Goal: Task Accomplishment & Management: Use online tool/utility

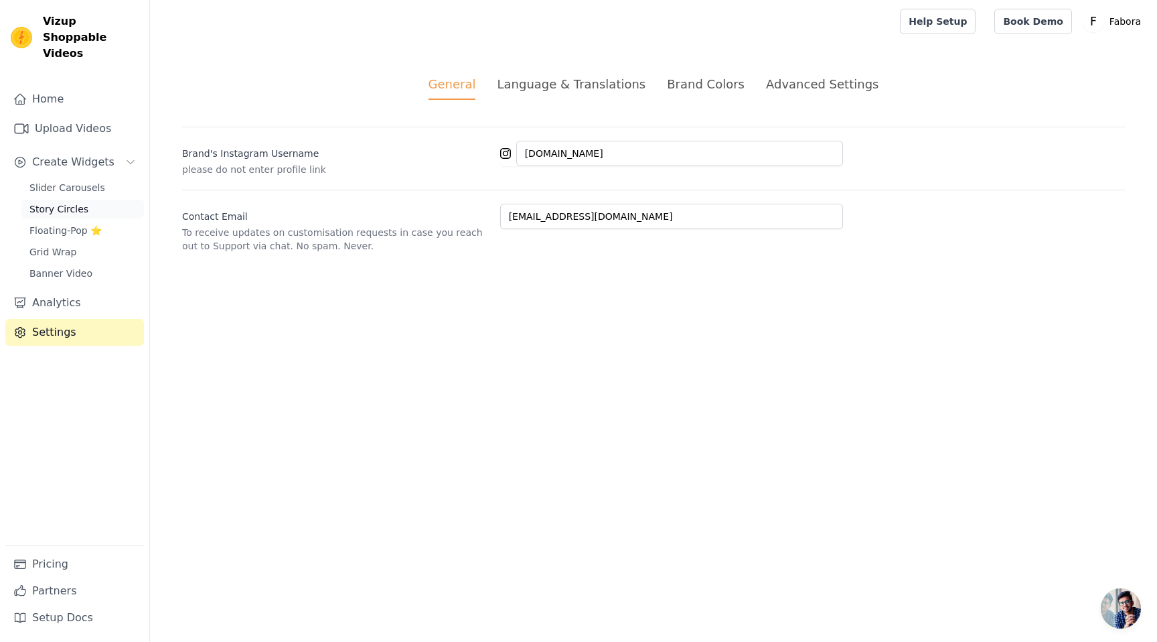
click at [64, 202] on span "Story Circles" at bounding box center [58, 208] width 59 height 13
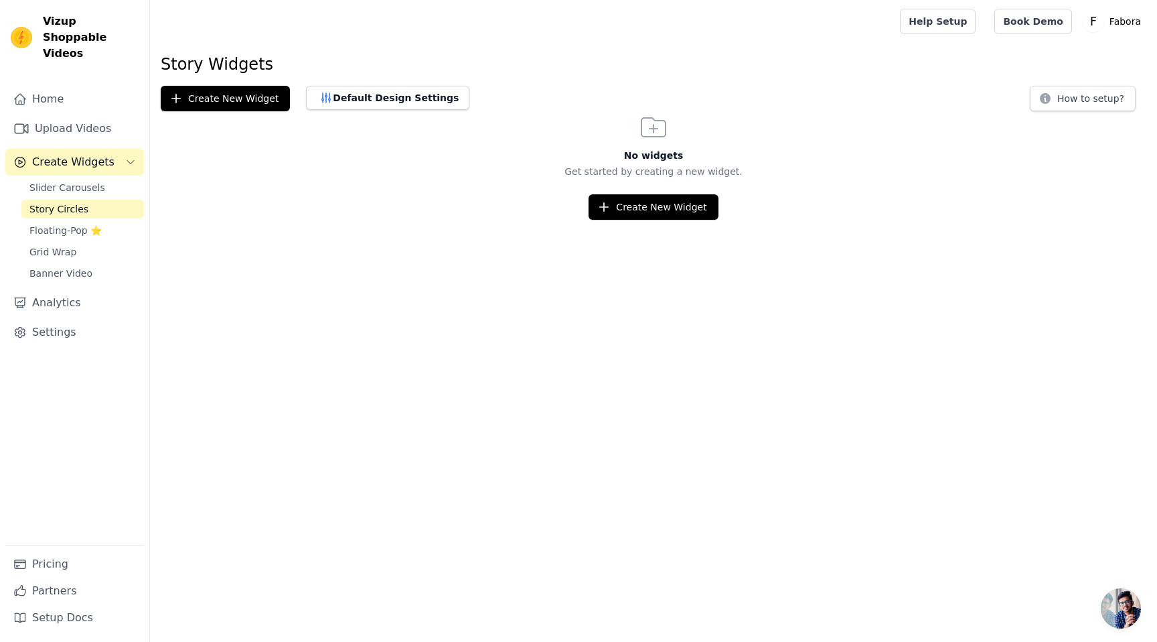
click at [67, 182] on div "Slider Carousels Story Circles Floating-Pop ⭐ Grid Wrap Banner Video" at bounding box center [82, 230] width 123 height 104
click at [68, 181] on span "Slider Carousels" at bounding box center [67, 187] width 76 height 13
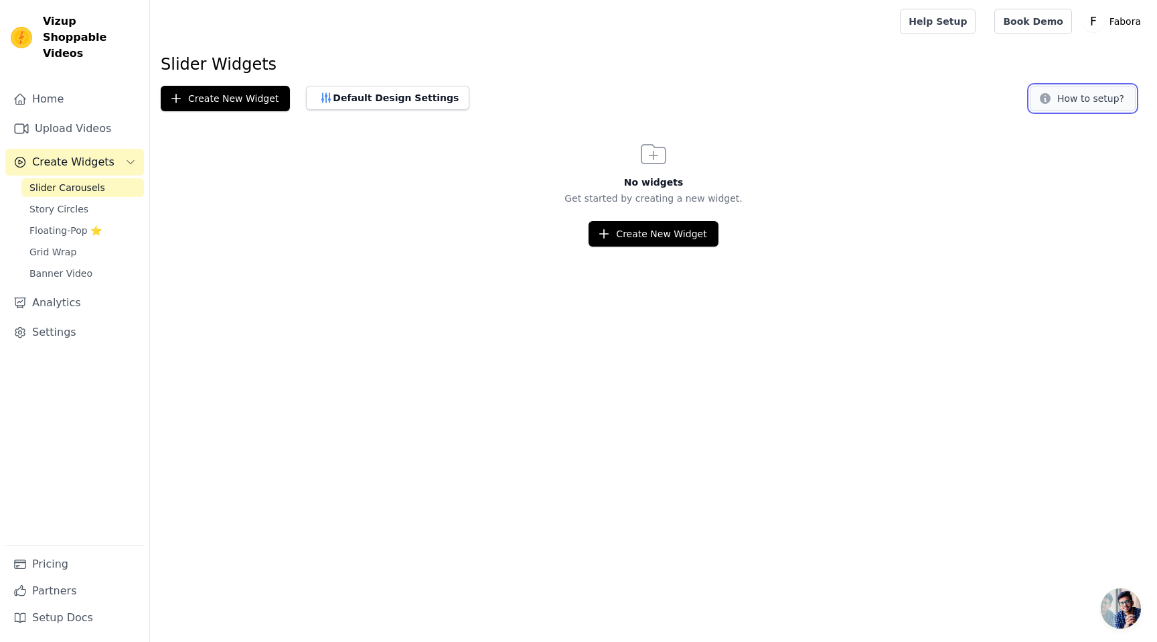
click at [1088, 103] on button "How to setup?" at bounding box center [1083, 98] width 106 height 25
click at [366, 246] on div "Create New Widget" at bounding box center [653, 233] width 1007 height 25
click at [382, 200] on p "Get started by creating a new widget." at bounding box center [653, 198] width 1007 height 13
click at [72, 181] on span "Slider Carousels" at bounding box center [67, 187] width 76 height 13
click at [221, 98] on button "Create New Widget" at bounding box center [225, 98] width 129 height 25
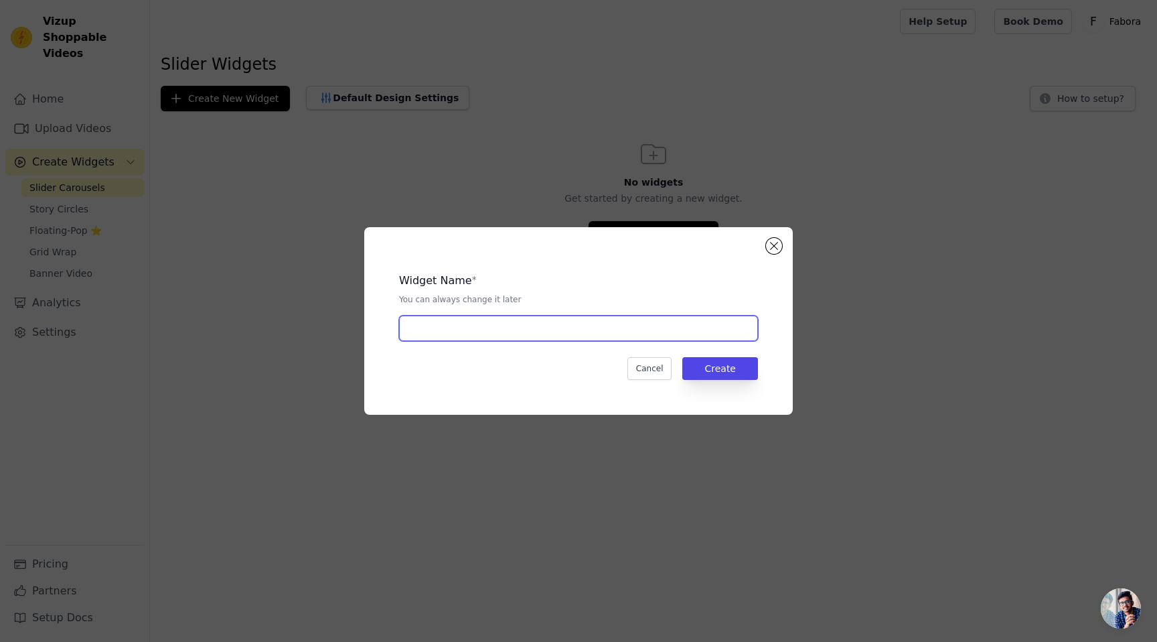
click at [497, 328] on input "text" at bounding box center [578, 327] width 359 height 25
type input "Video Slider"
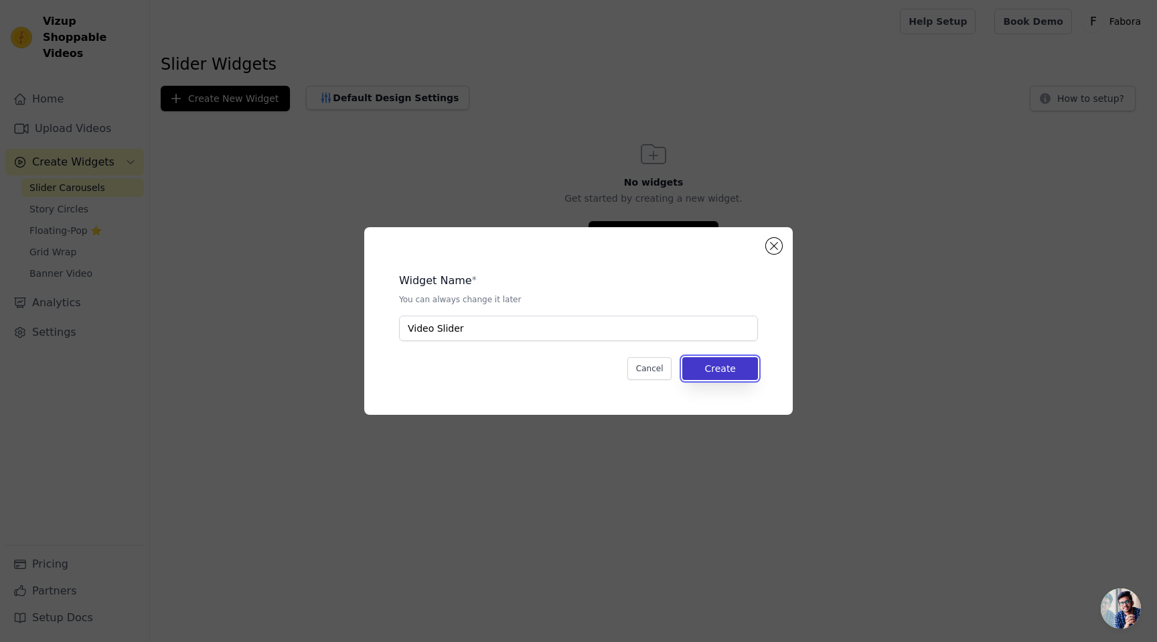
click at [730, 370] on button "Create" at bounding box center [721, 368] width 76 height 23
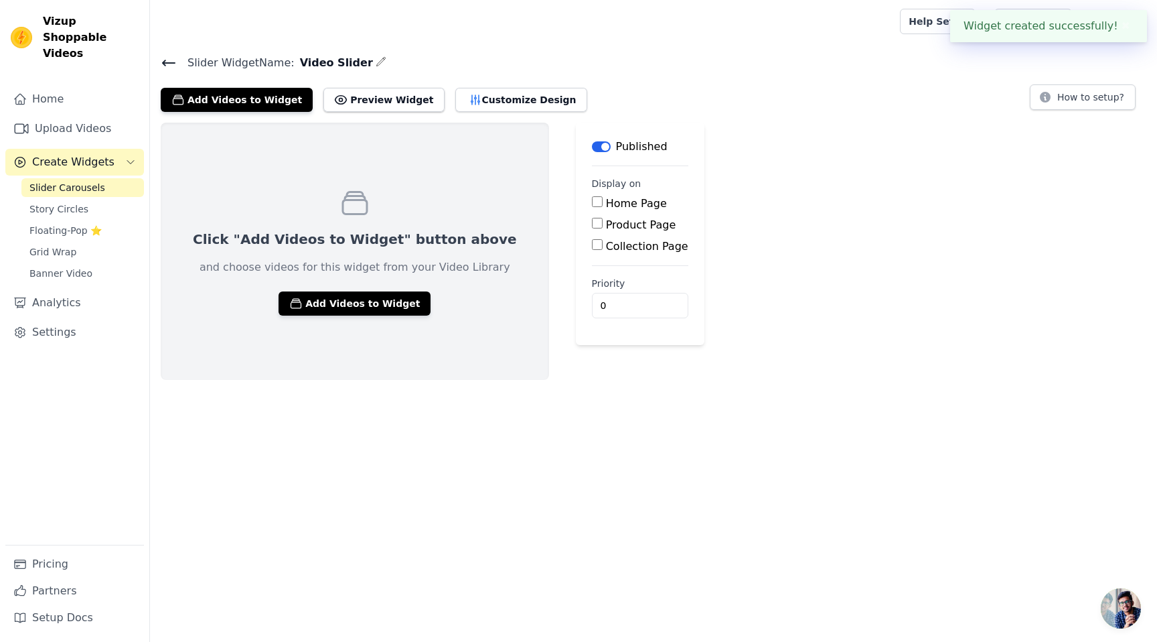
click at [592, 223] on input "Product Page" at bounding box center [597, 223] width 11 height 11
checkbox input "true"
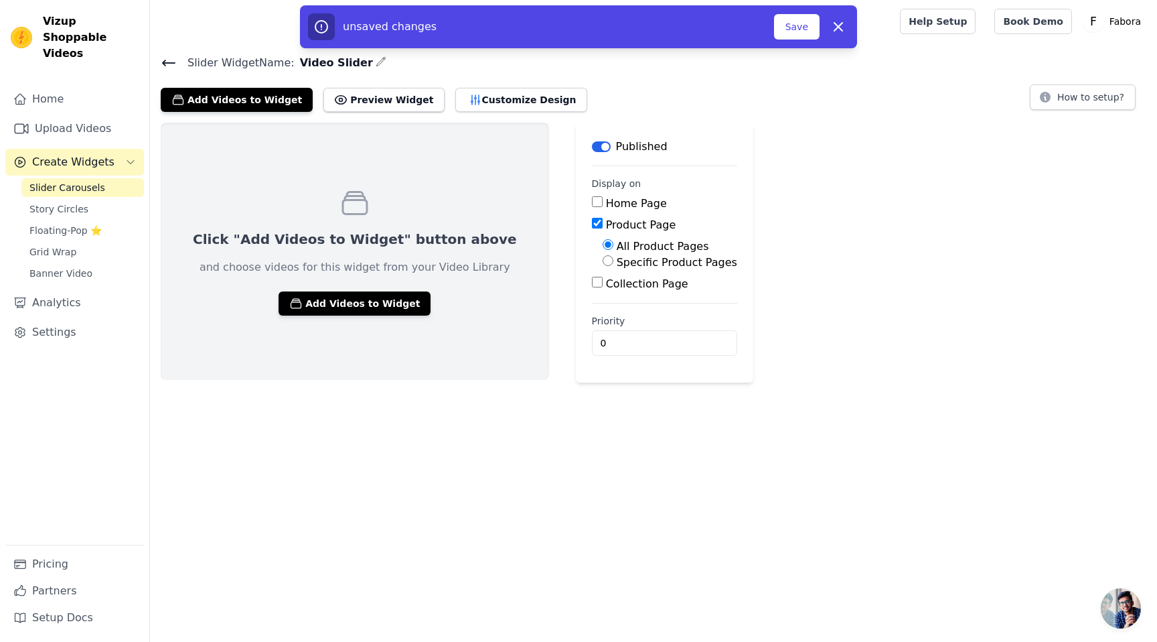
click at [603, 257] on input "Specific Product Pages" at bounding box center [608, 260] width 11 height 11
radio input "true"
click at [603, 295] on button "Select Products" at bounding box center [648, 292] width 90 height 23
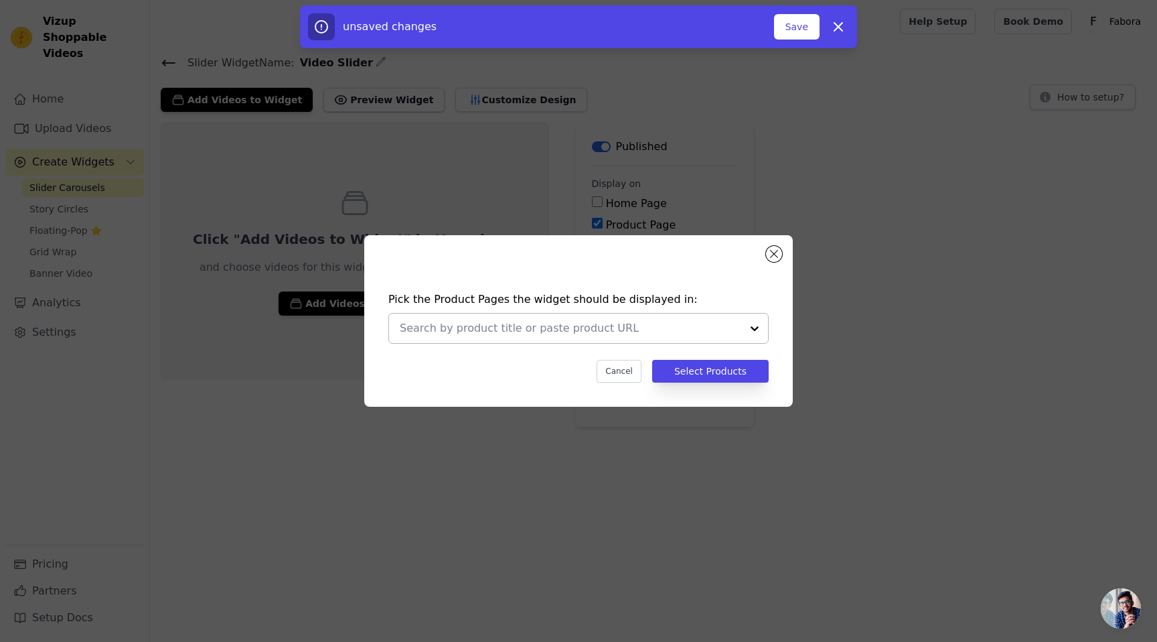
click at [756, 328] on div at bounding box center [754, 327] width 27 height 29
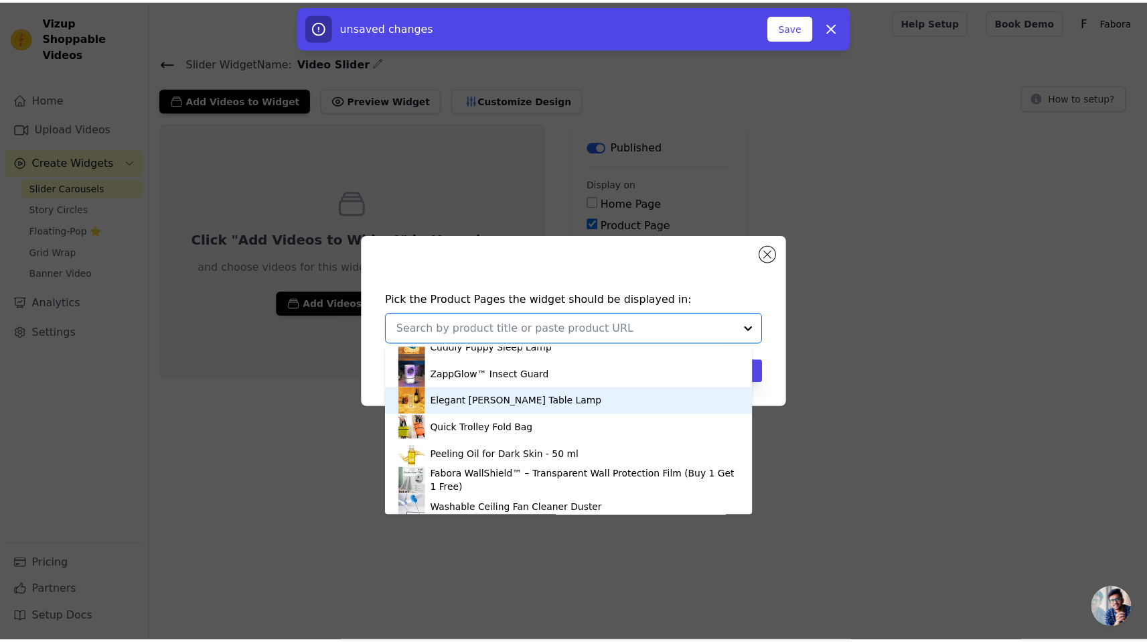
scroll to position [76, 0]
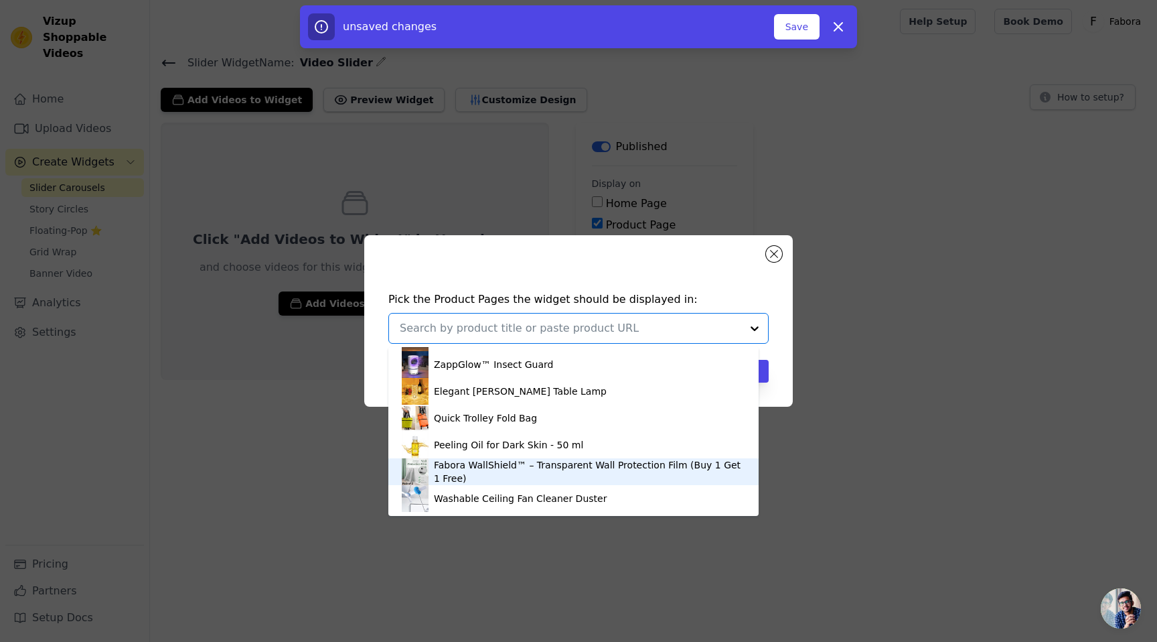
click at [496, 472] on div "Fabora WallShield™ – Transparent Wall Protection Film (Buy 1 Get 1 Free)" at bounding box center [589, 471] width 311 height 27
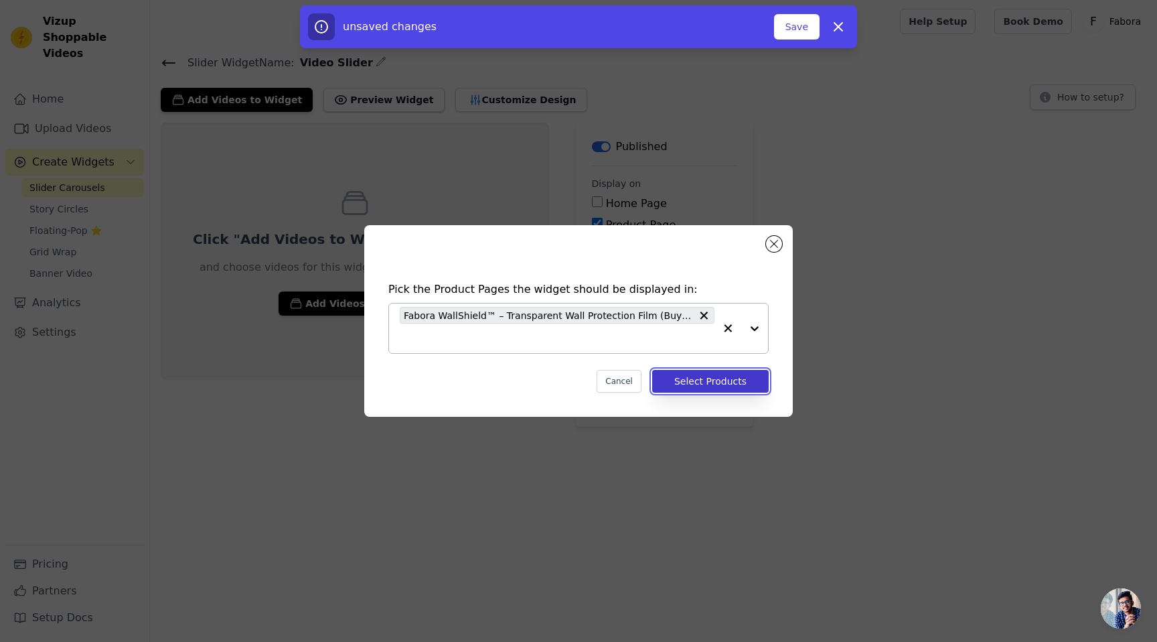
click at [693, 380] on button "Select Products" at bounding box center [710, 381] width 117 height 23
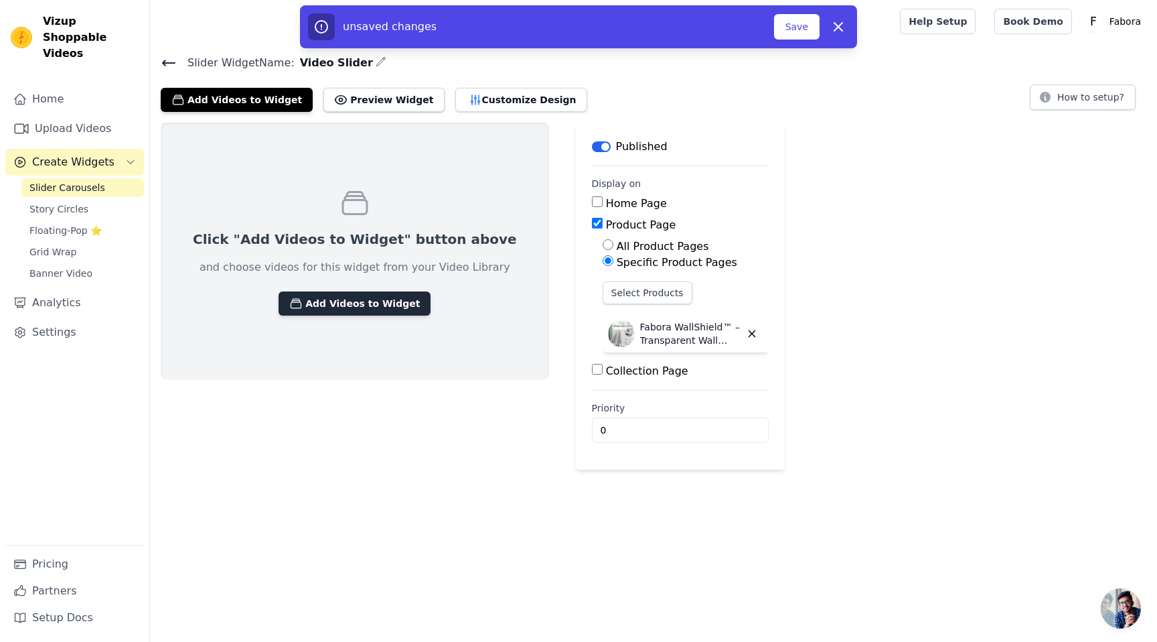
click at [341, 309] on button "Add Videos to Widget" at bounding box center [355, 303] width 152 height 24
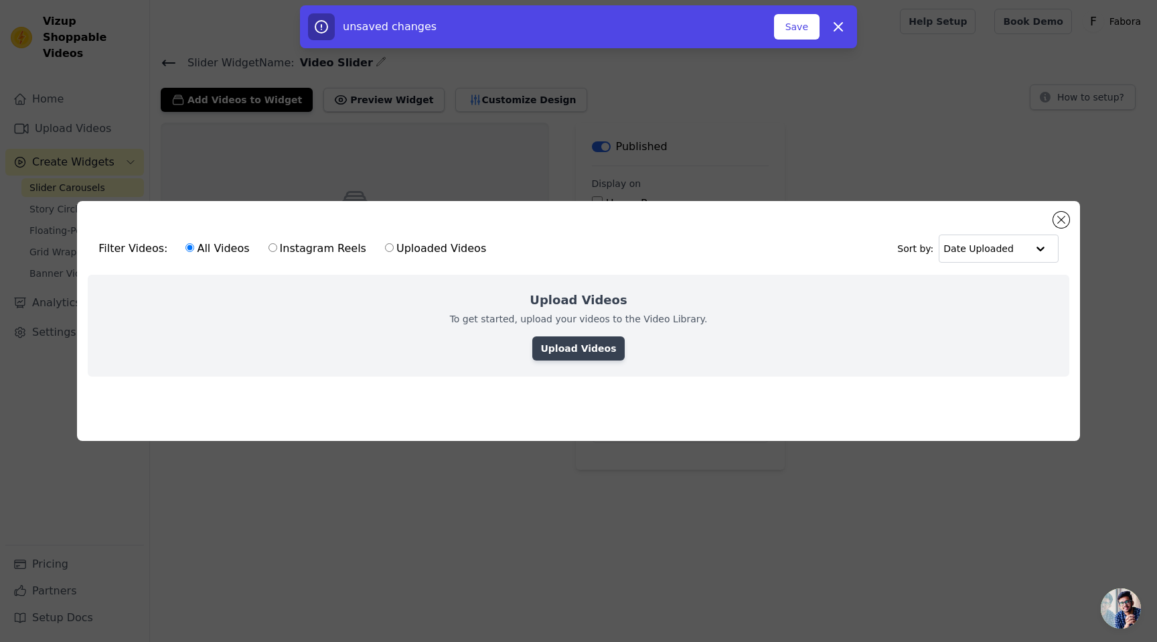
click at [565, 342] on link "Upload Videos" at bounding box center [578, 348] width 92 height 24
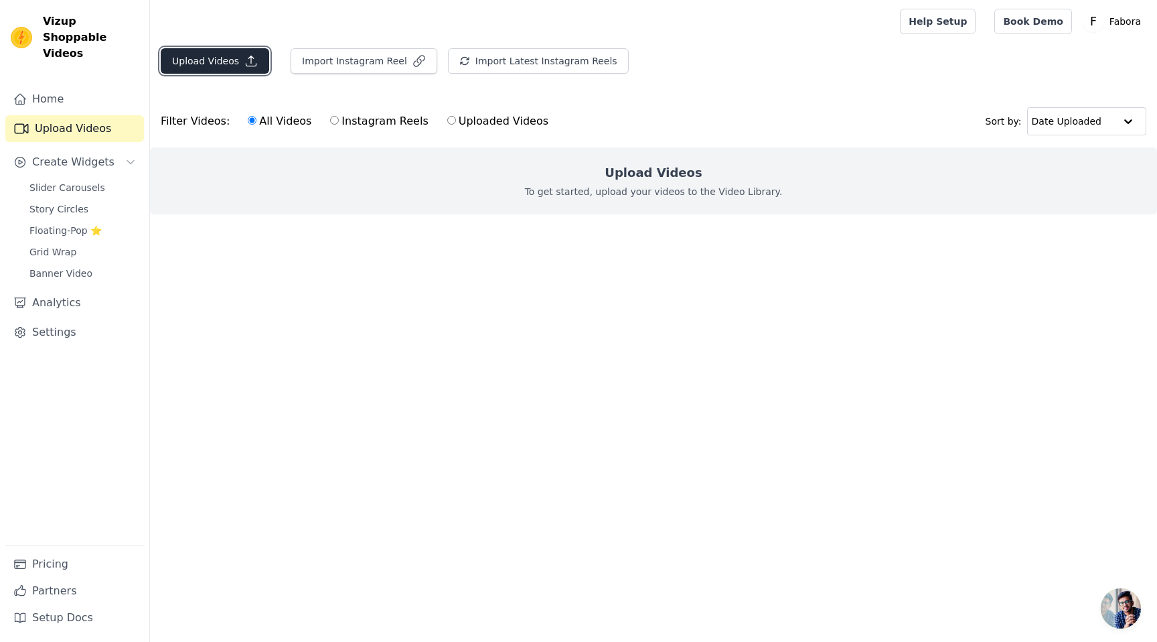
click at [230, 63] on button "Upload Videos" at bounding box center [215, 60] width 109 height 25
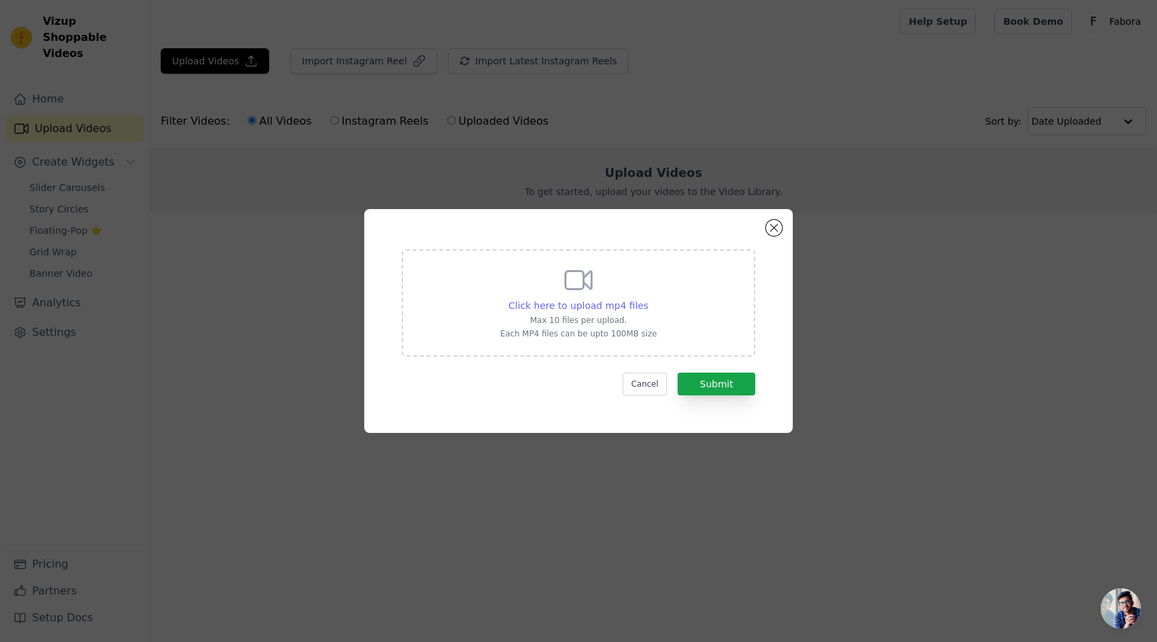
click at [589, 305] on span "Click here to upload mp4 files" at bounding box center [579, 305] width 140 height 11
click at [648, 299] on input "Click here to upload mp4 files Max 10 files per upload. Each MP4 files can be u…" at bounding box center [648, 298] width 1 height 1
type input "C:\fakepath\471278551_588333097133650_1041765443970038891_n.mp4"
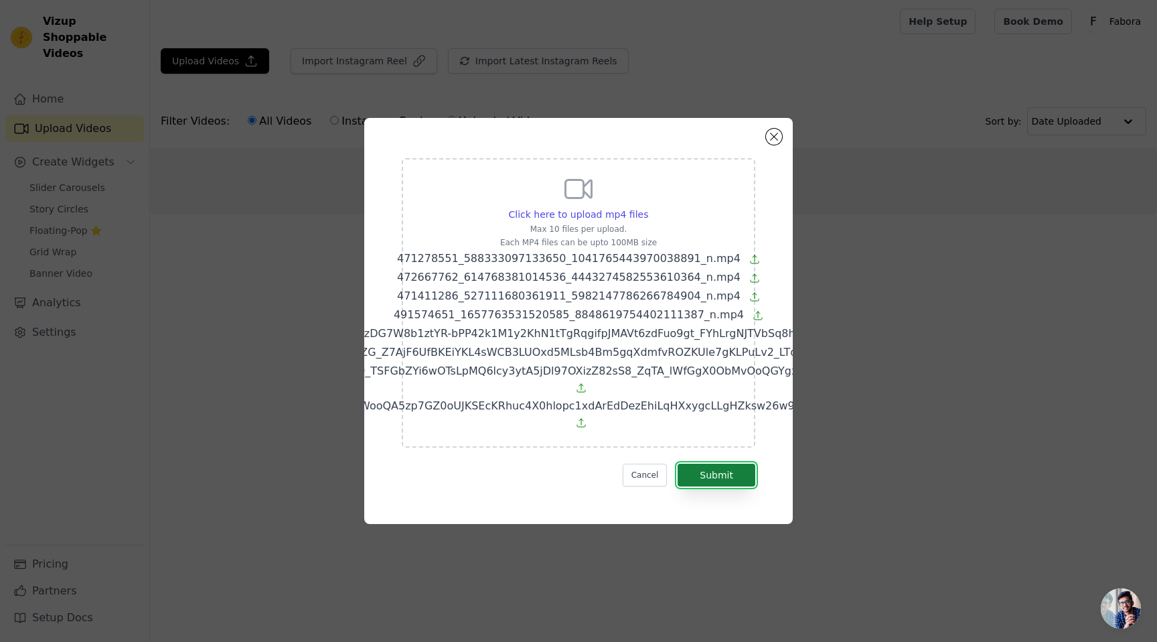
click at [711, 471] on button "Submit" at bounding box center [717, 474] width 78 height 23
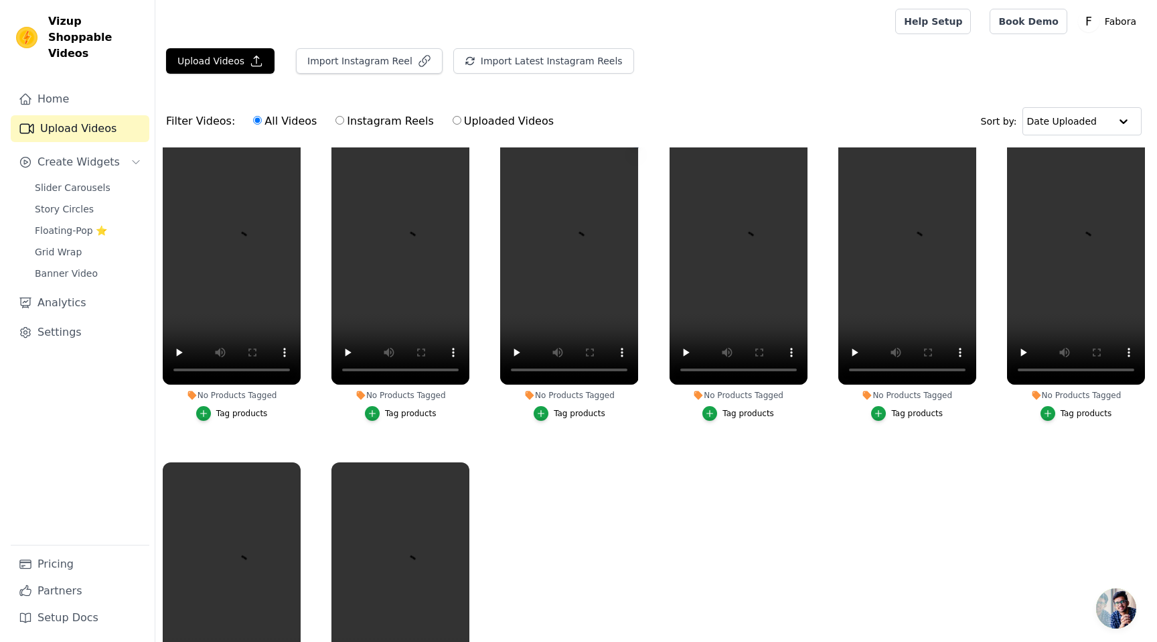
scroll to position [33, 0]
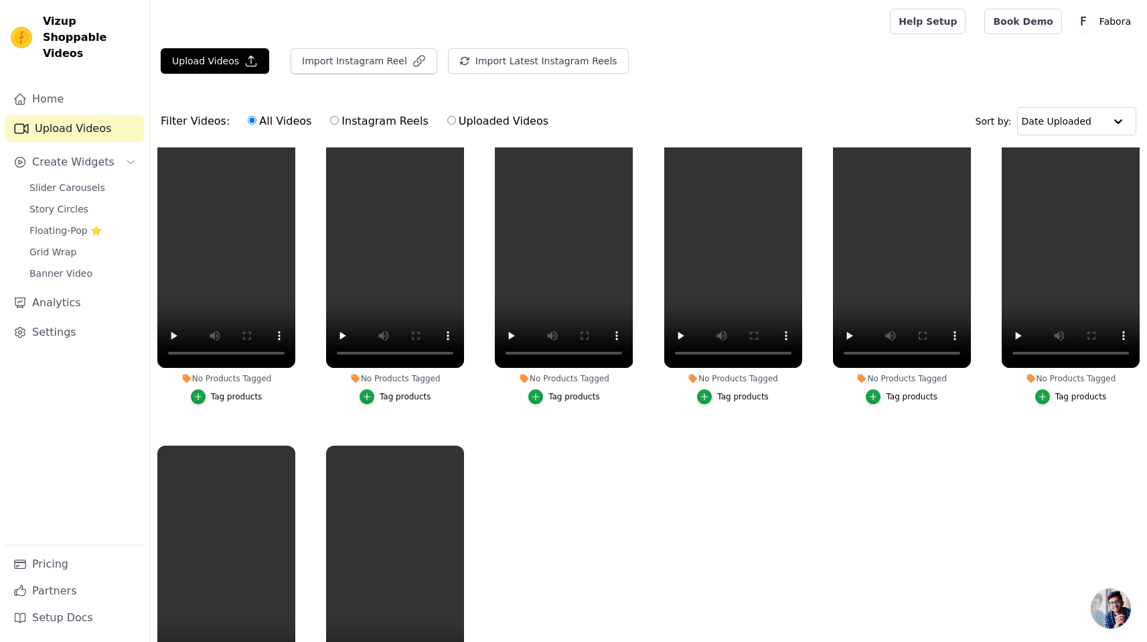
click at [236, 392] on div "Tag products" at bounding box center [237, 396] width 52 height 11
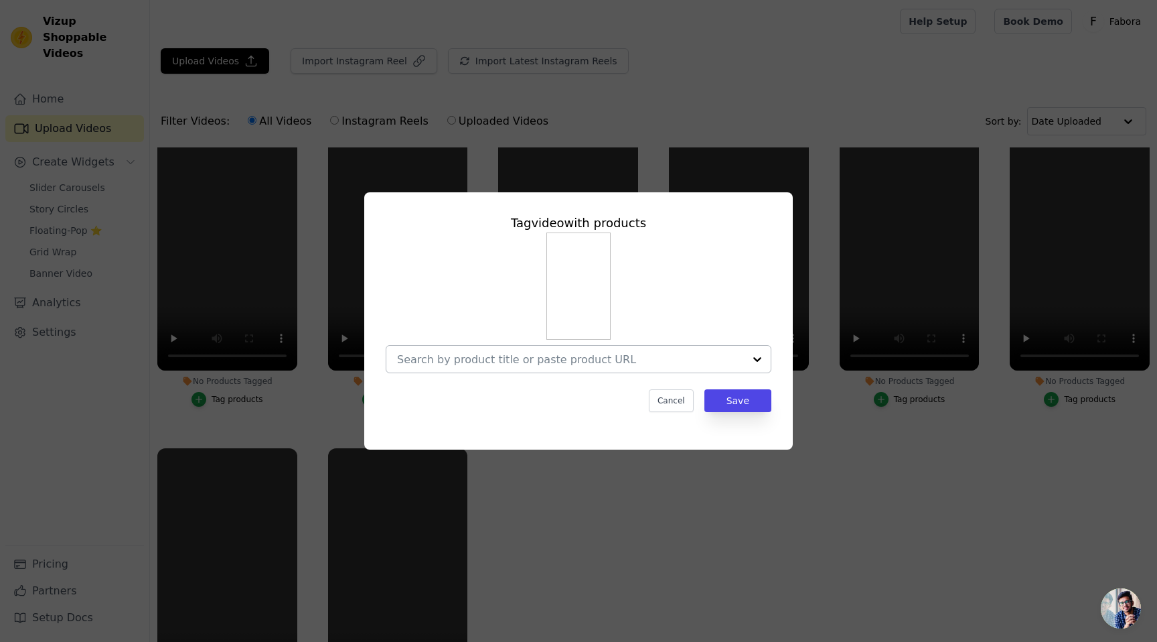
click at [758, 358] on div at bounding box center [757, 359] width 27 height 27
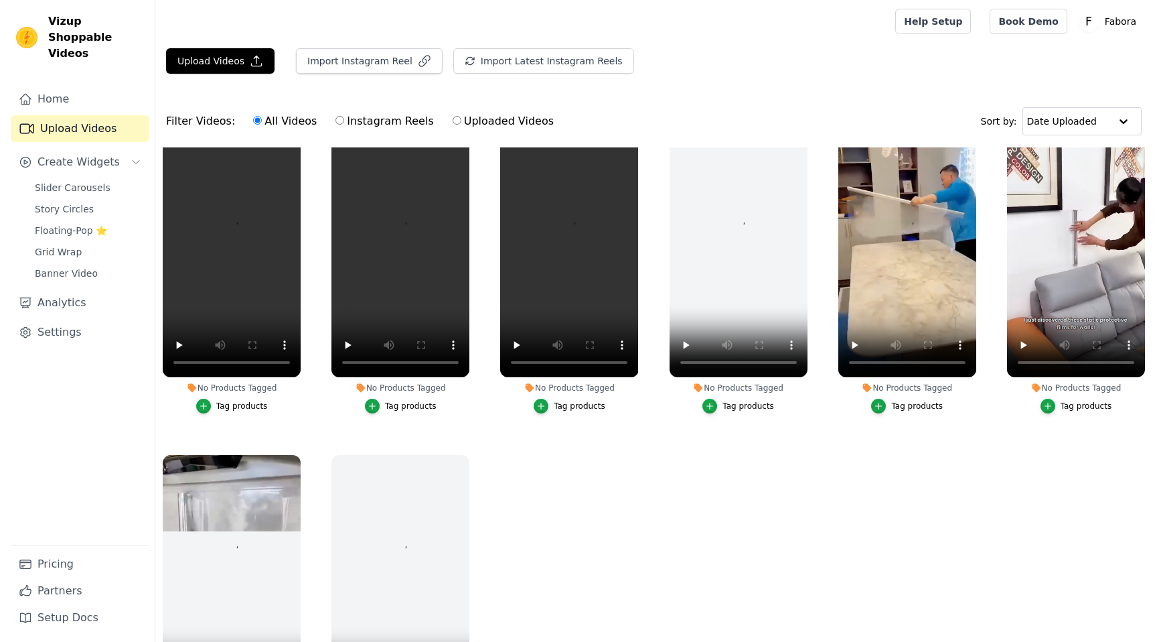
scroll to position [25, 0]
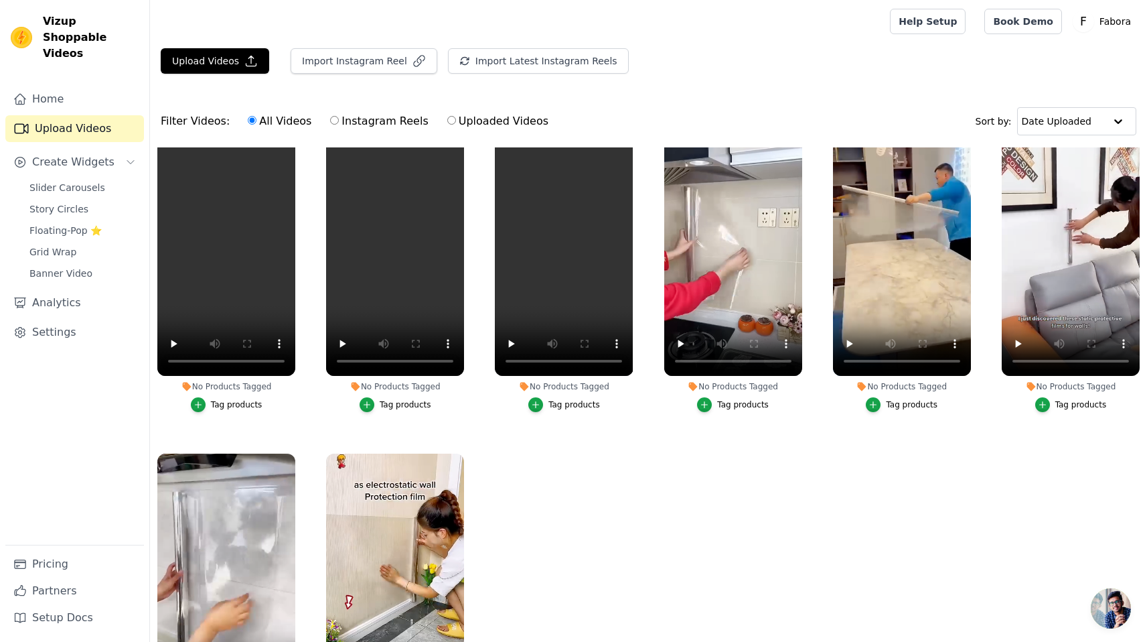
click at [252, 403] on div "Tag products" at bounding box center [237, 404] width 52 height 11
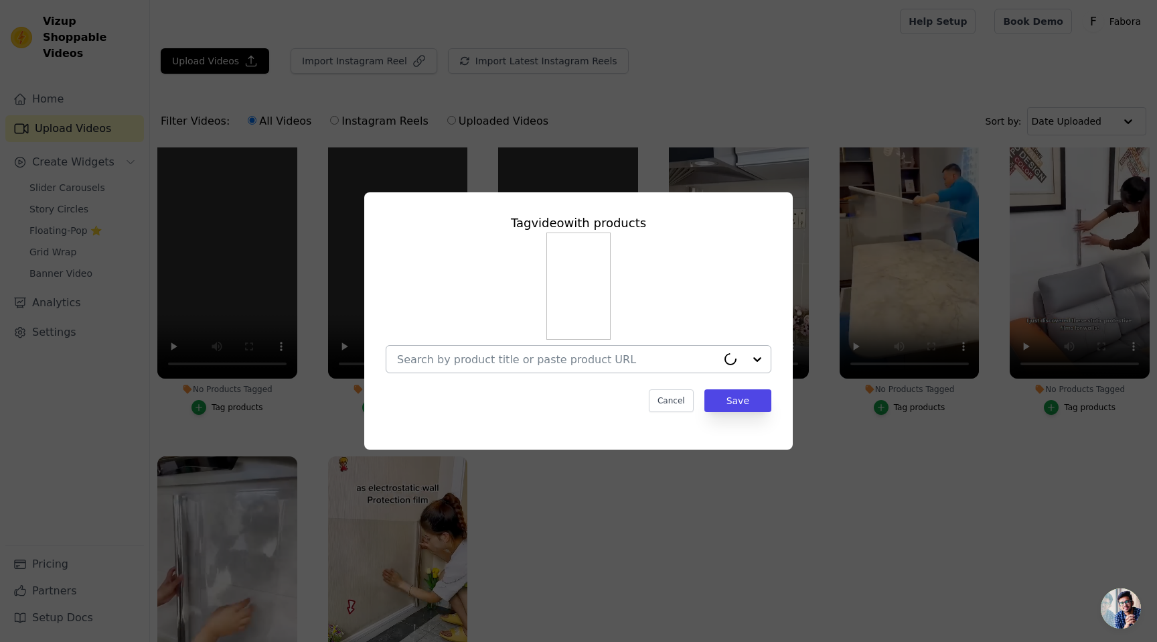
click at [751, 359] on div at bounding box center [744, 359] width 54 height 27
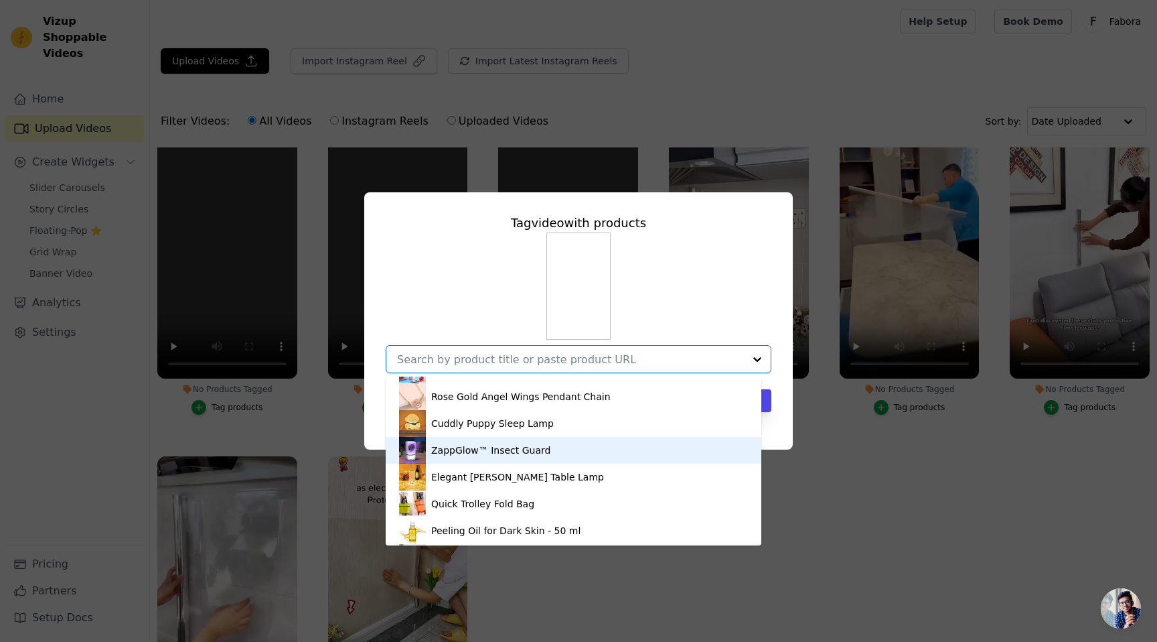
scroll to position [72, 0]
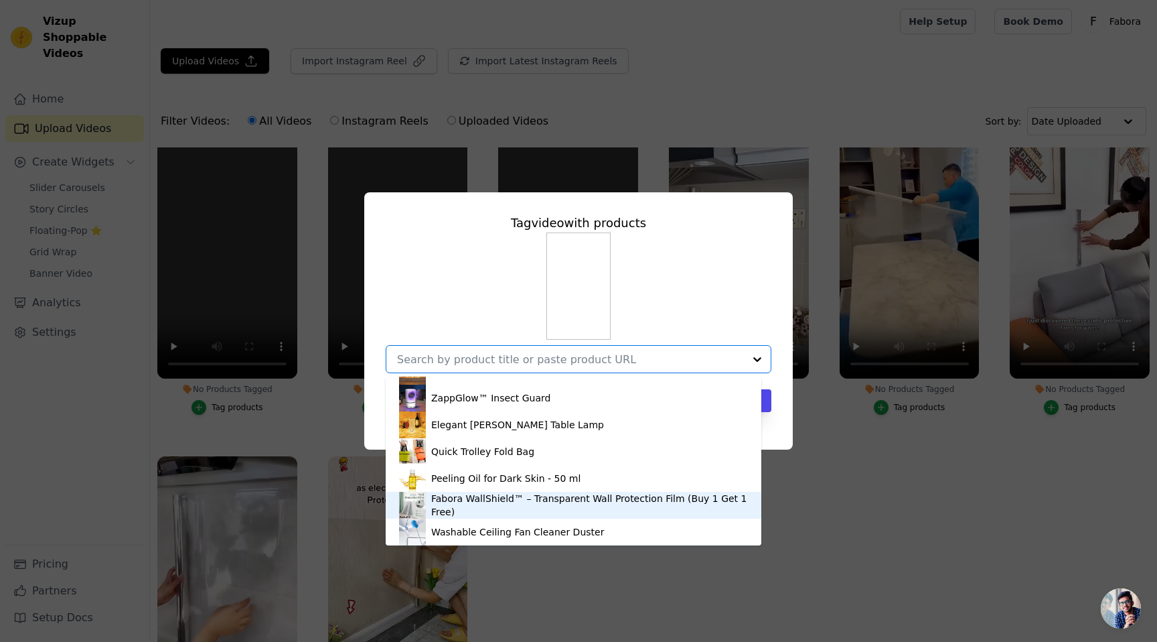
click at [510, 504] on div "Fabora WallShield™ – Transparent Wall Protection Film (Buy 1 Get 1 Free)" at bounding box center [589, 505] width 317 height 27
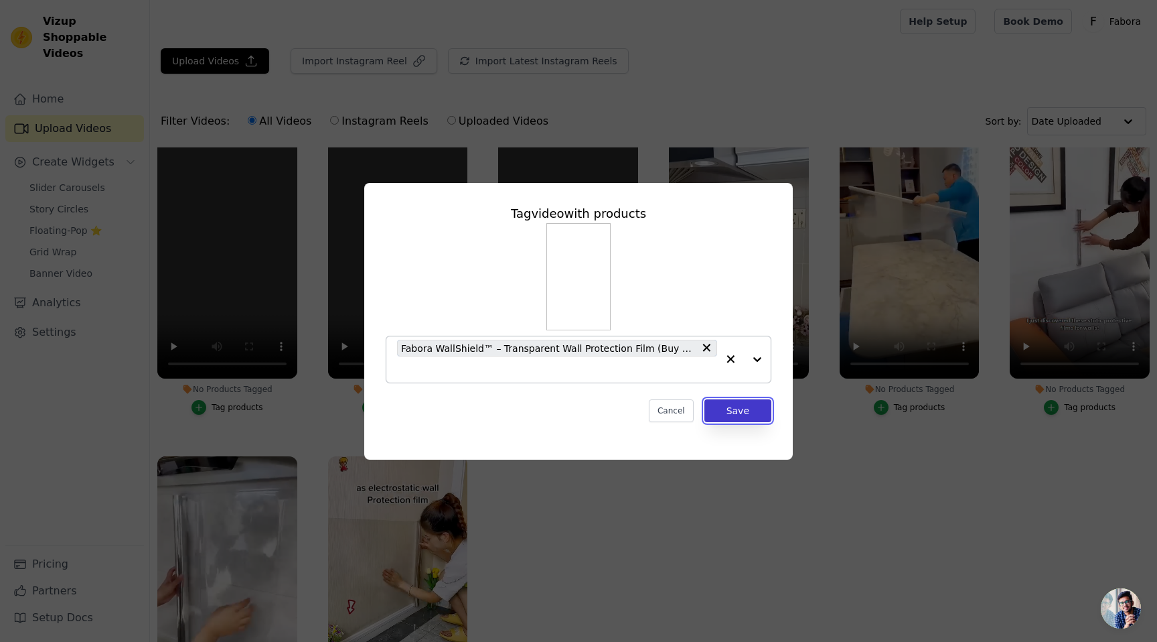
click at [735, 412] on button "Save" at bounding box center [738, 410] width 67 height 23
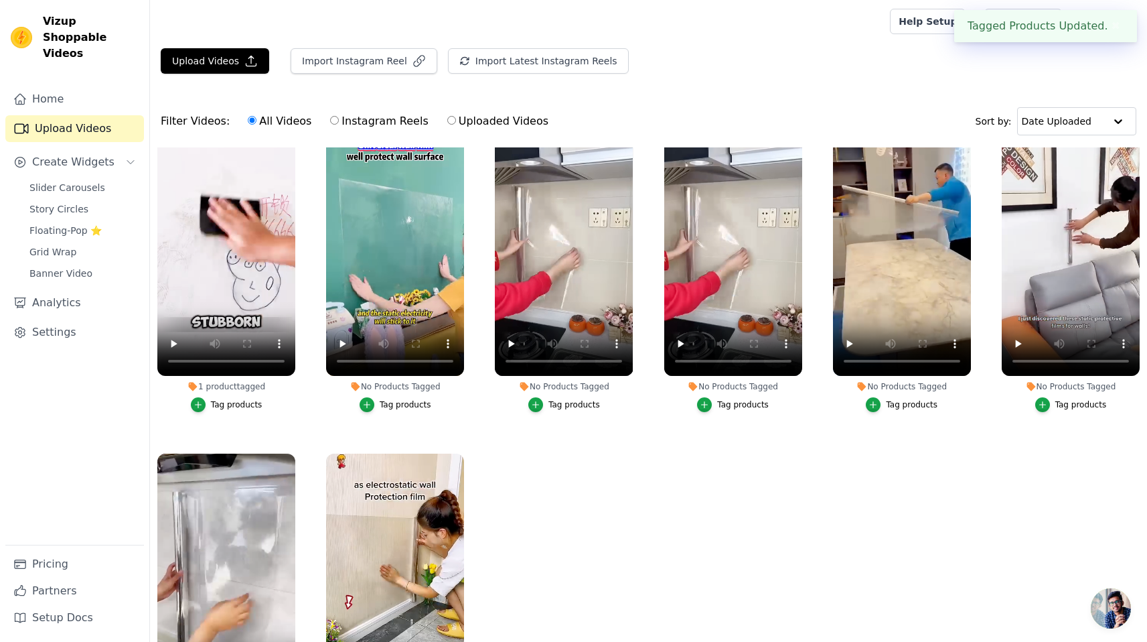
click at [405, 403] on div "Tag products" at bounding box center [406, 404] width 52 height 11
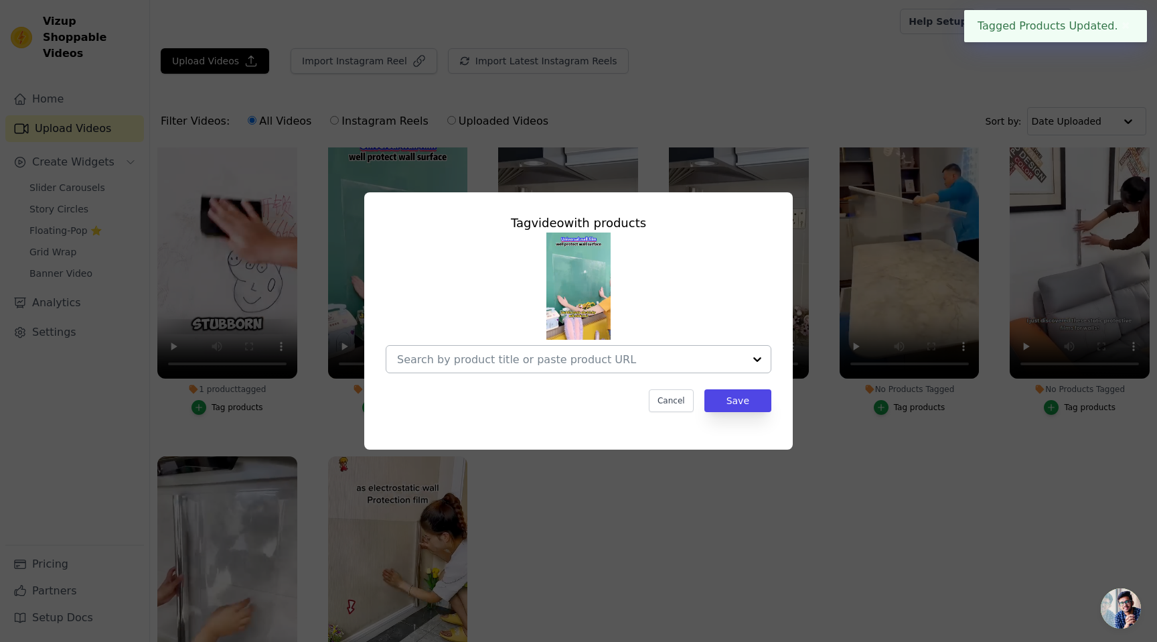
click at [756, 357] on div at bounding box center [757, 359] width 27 height 27
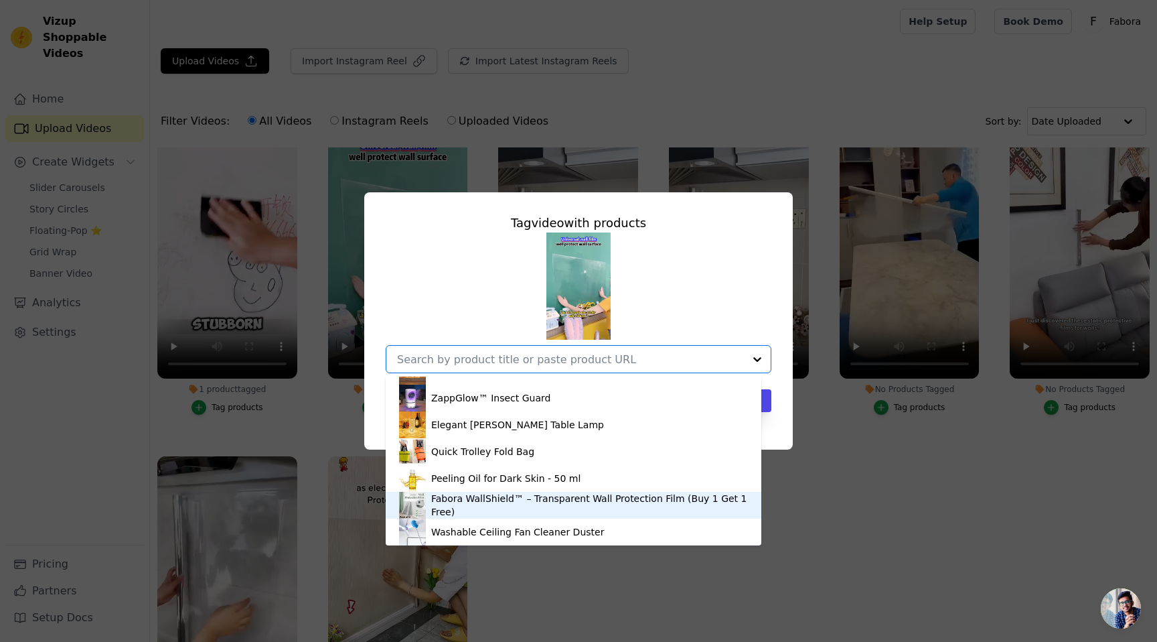
click at [512, 497] on div "Fabora WallShield™ – Transparent Wall Protection Film (Buy 1 Get 1 Free)" at bounding box center [589, 505] width 317 height 27
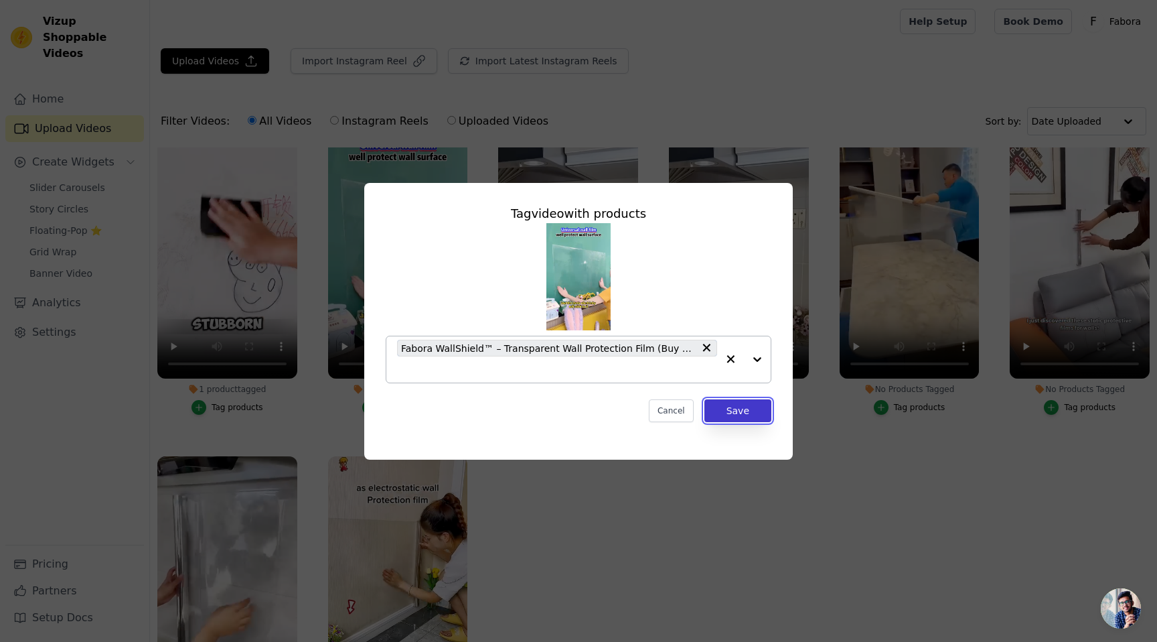
click at [723, 408] on button "Save" at bounding box center [738, 410] width 67 height 23
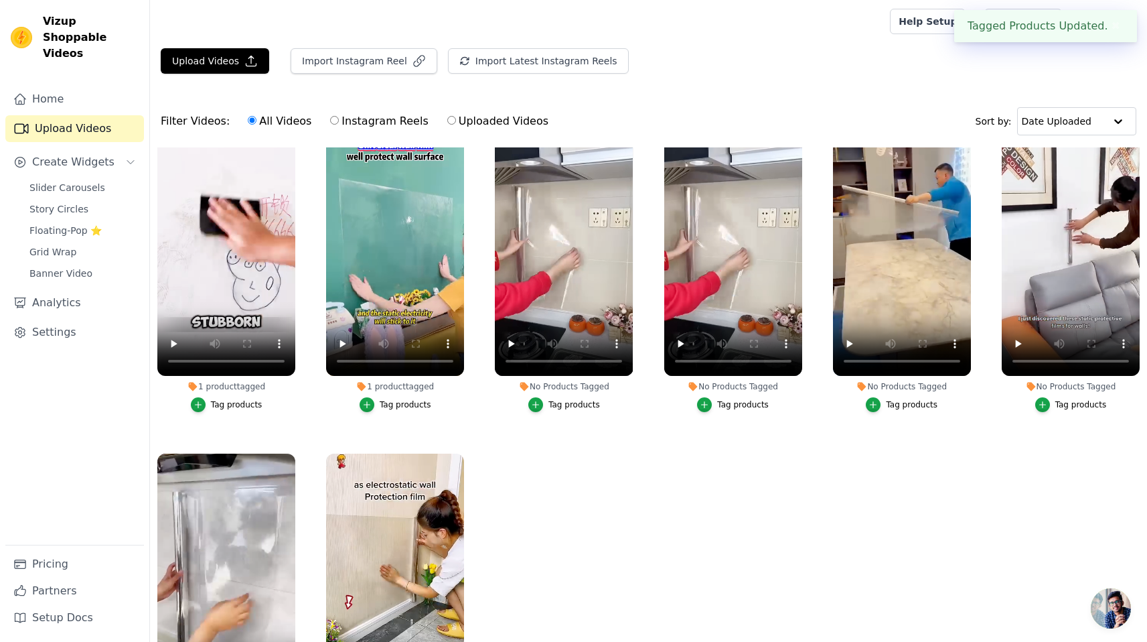
click at [577, 405] on div "Tag products" at bounding box center [575, 404] width 52 height 11
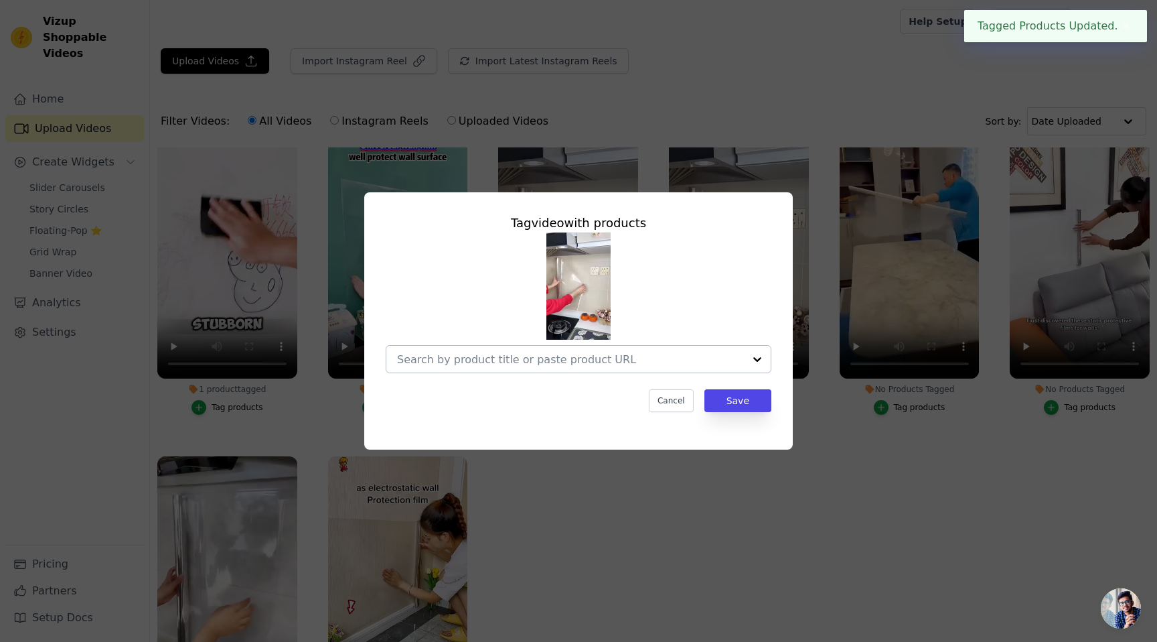
click at [755, 355] on div at bounding box center [757, 359] width 27 height 27
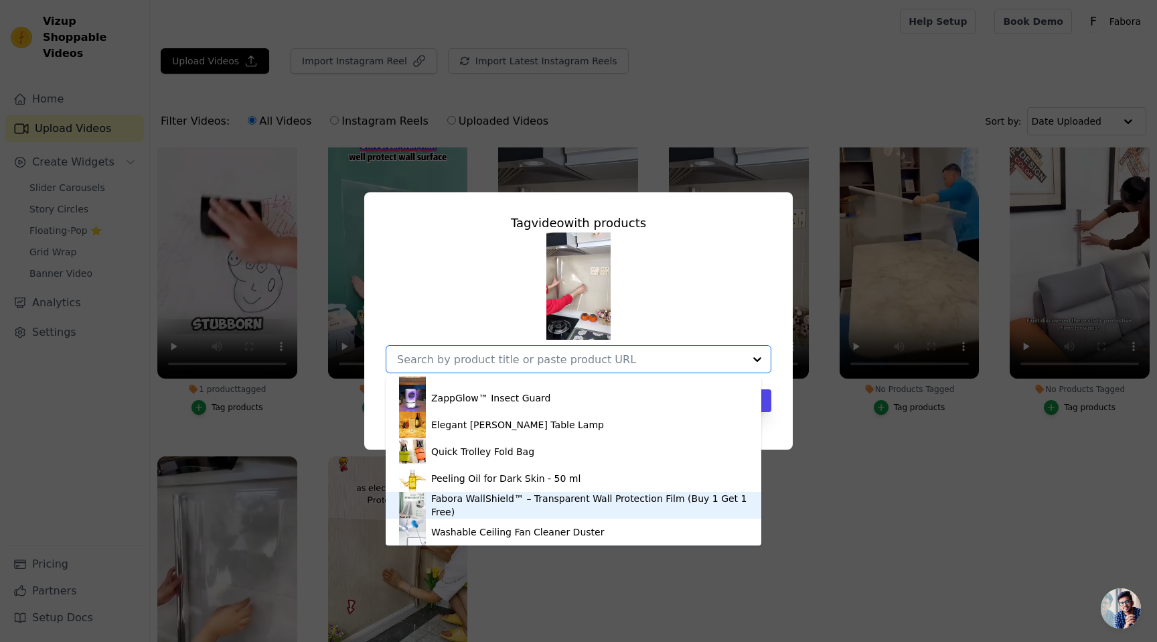
click at [516, 504] on div "Fabora WallShield™ – Transparent Wall Protection Film (Buy 1 Get 1 Free)" at bounding box center [589, 505] width 317 height 27
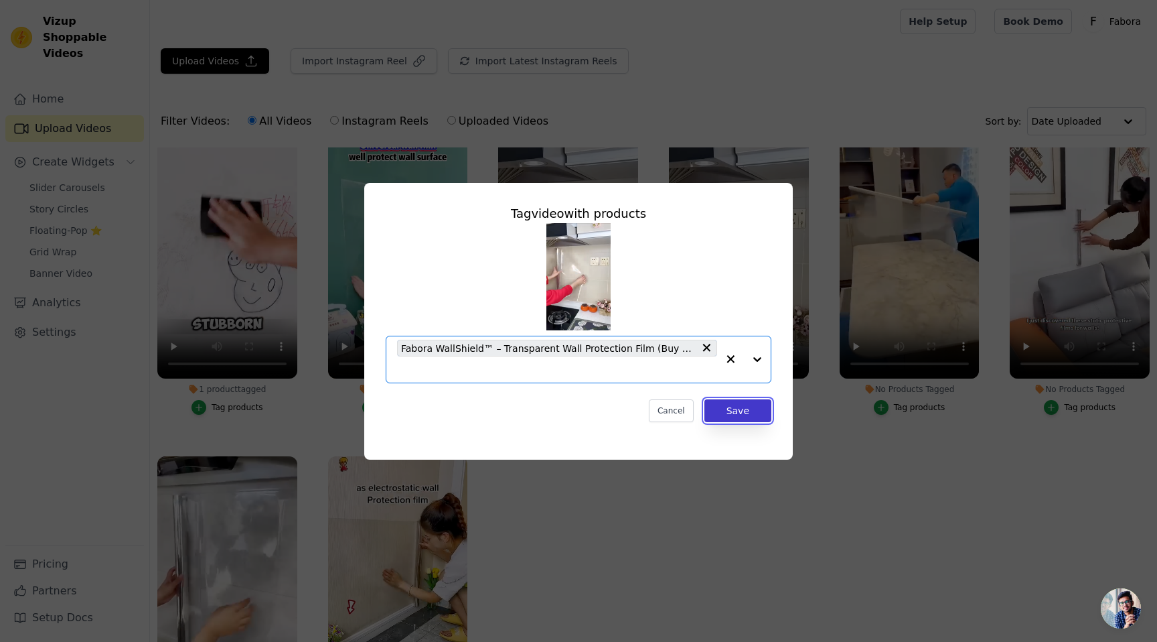
click at [729, 418] on button "Save" at bounding box center [738, 410] width 67 height 23
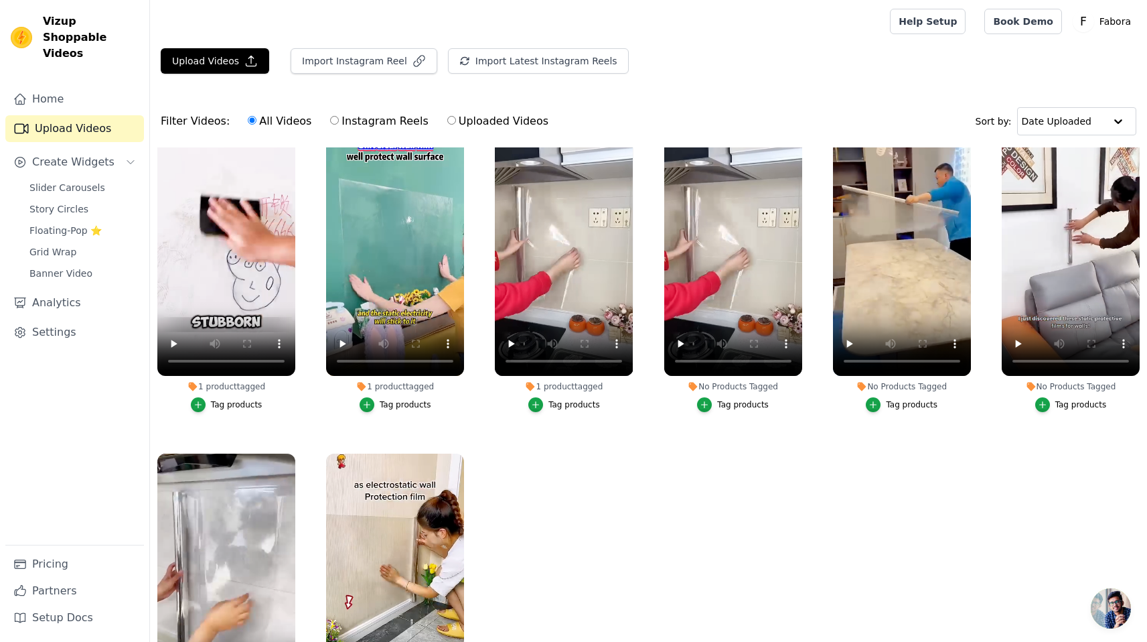
click at [741, 403] on div "Tag products" at bounding box center [743, 404] width 52 height 11
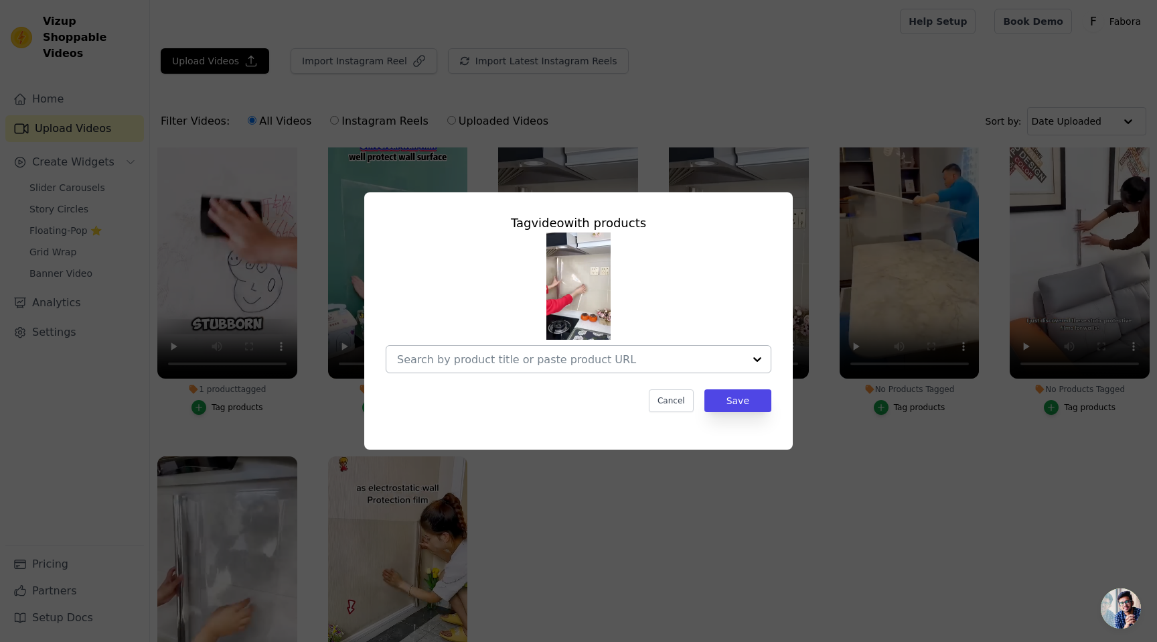
click at [758, 358] on div at bounding box center [757, 359] width 27 height 27
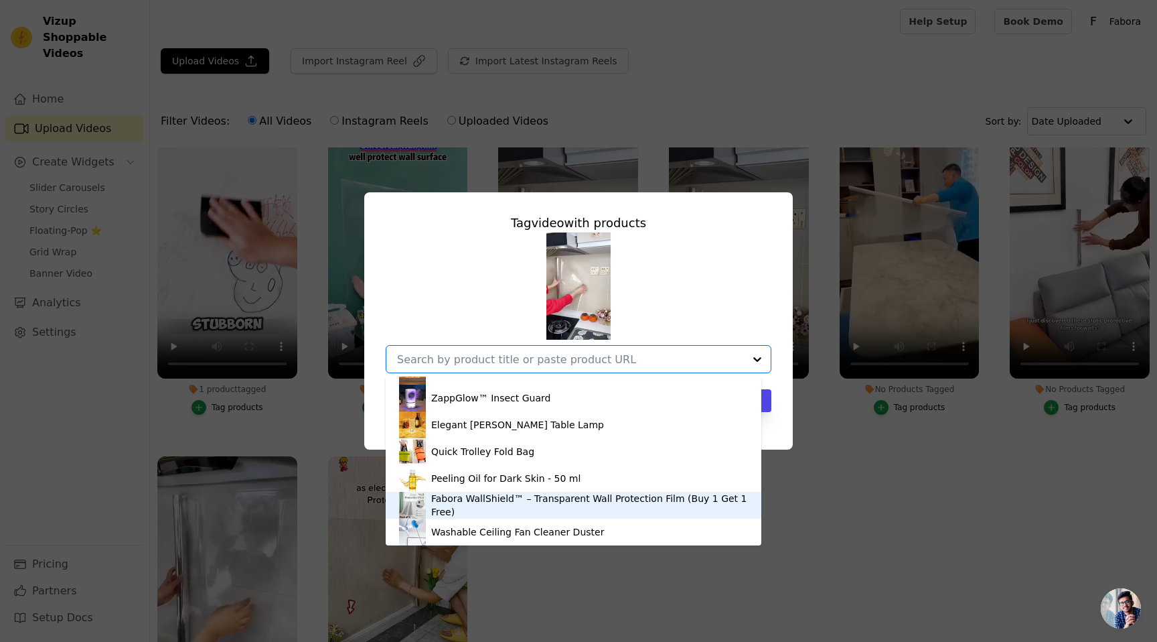
click at [524, 500] on div "Fabora WallShield™ – Transparent Wall Protection Film (Buy 1 Get 1 Free)" at bounding box center [589, 505] width 317 height 27
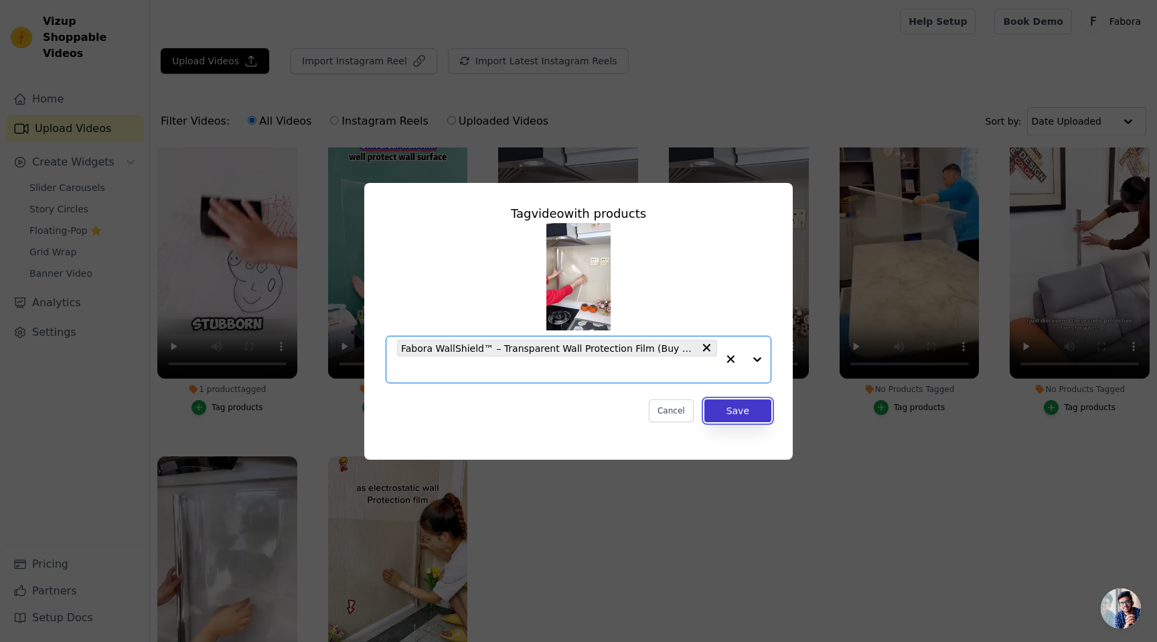
click at [719, 412] on button "Save" at bounding box center [738, 410] width 67 height 23
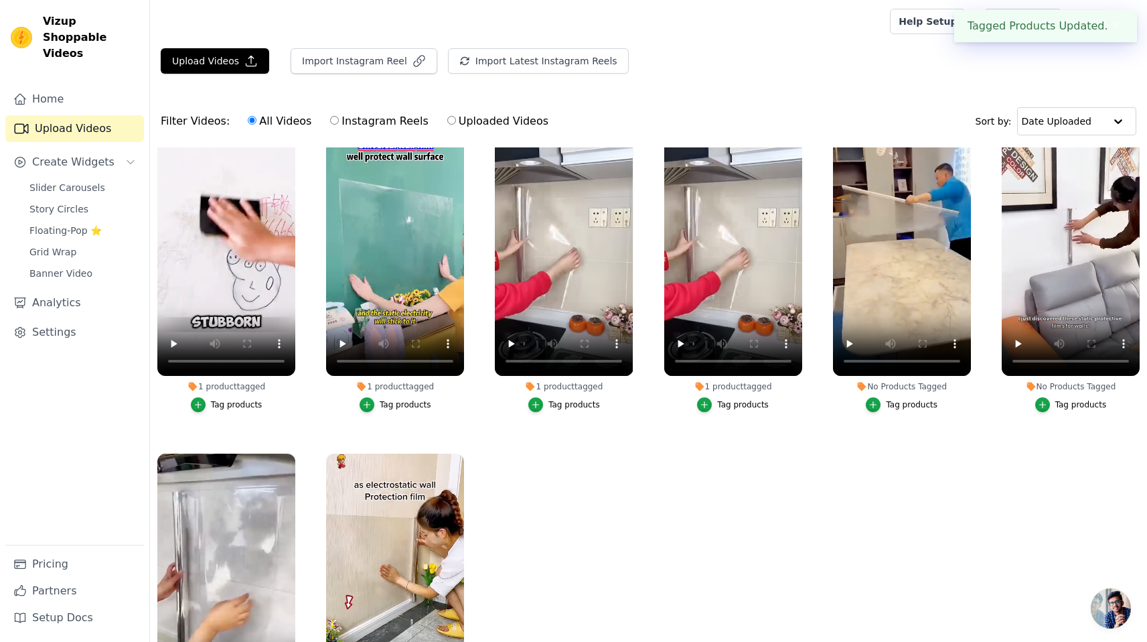
click at [895, 384] on div "No Products Tagged" at bounding box center [902, 386] width 138 height 11
click at [893, 405] on div "Tag products" at bounding box center [912, 404] width 52 height 11
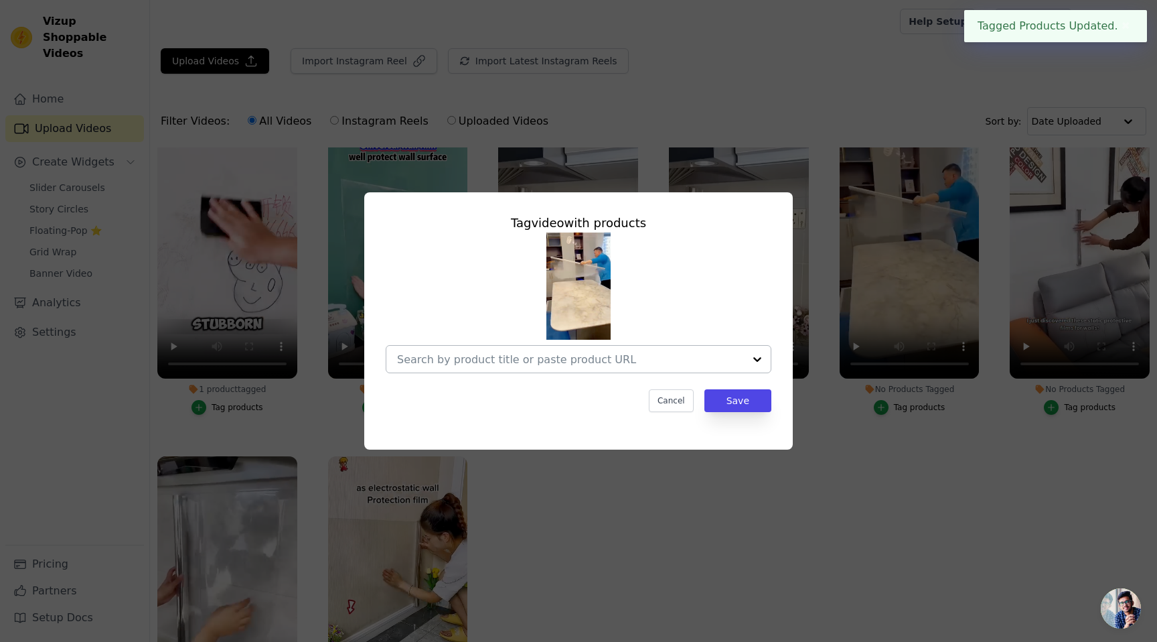
click at [753, 354] on div at bounding box center [757, 359] width 27 height 27
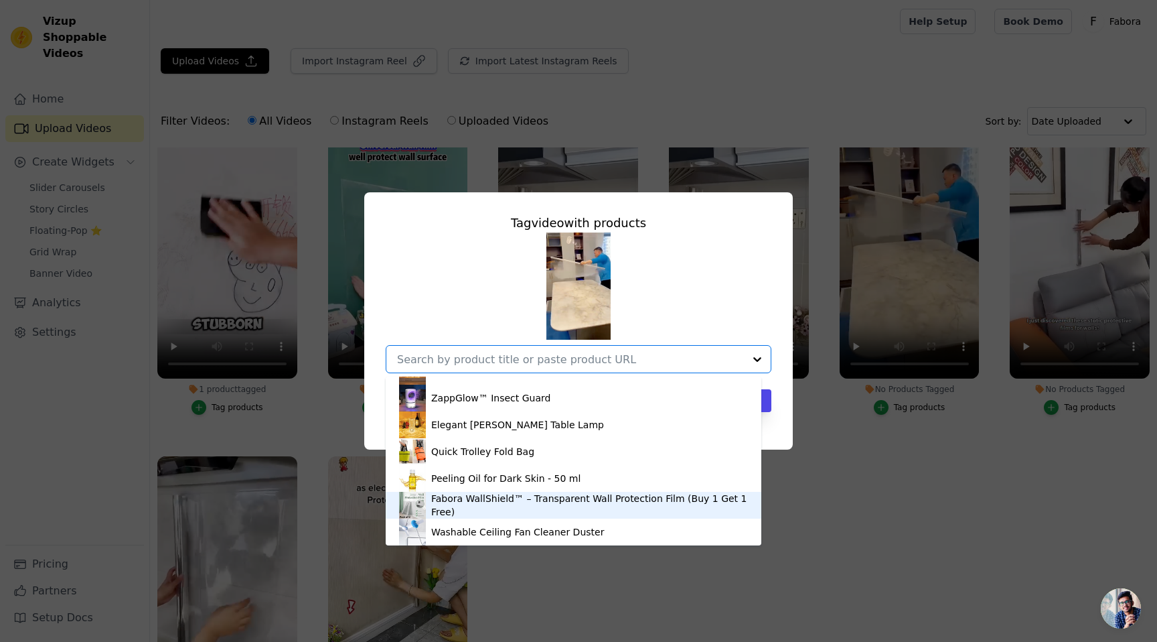
click at [500, 506] on div "Fabora WallShield™ – Transparent Wall Protection Film (Buy 1 Get 1 Free)" at bounding box center [589, 505] width 317 height 27
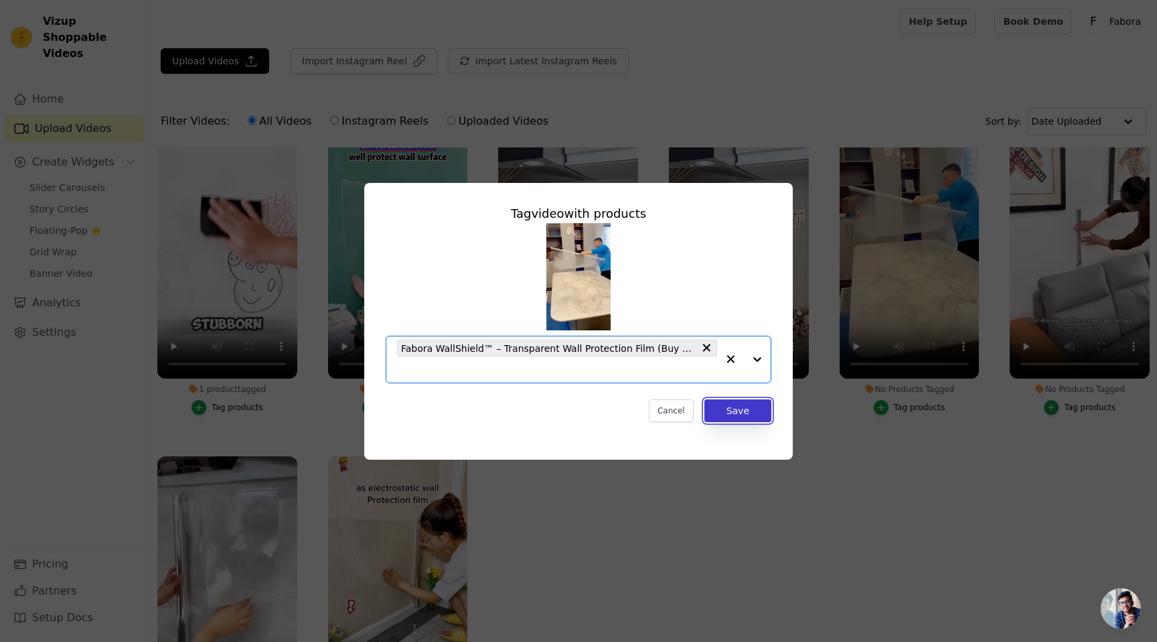
click at [729, 412] on button "Save" at bounding box center [738, 410] width 67 height 23
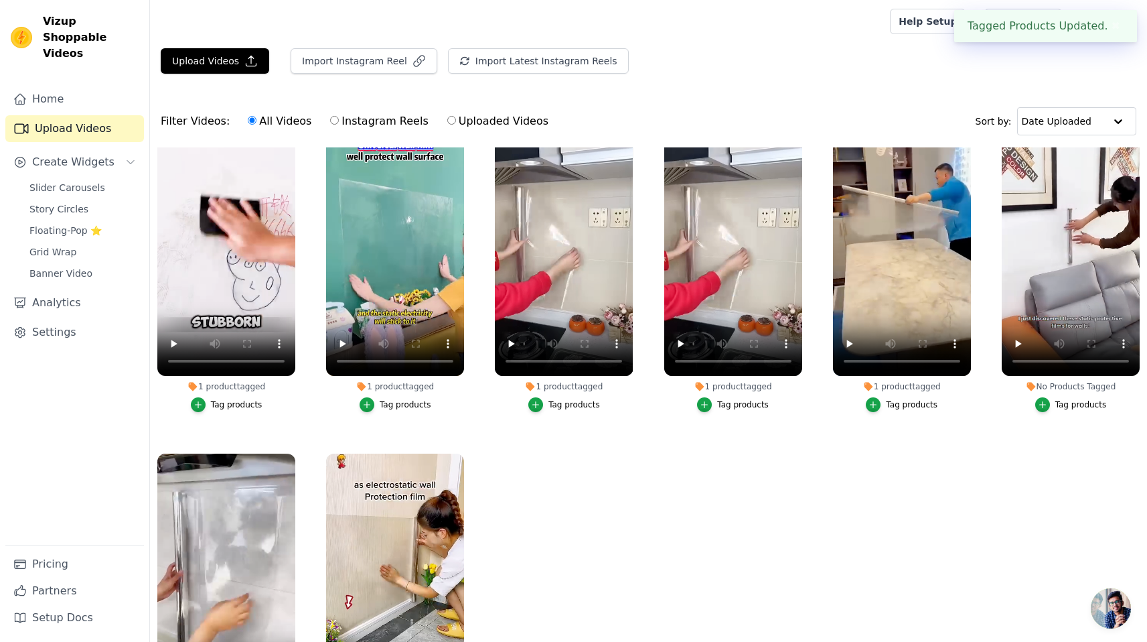
click at [1062, 406] on div "Tag products" at bounding box center [1082, 404] width 52 height 11
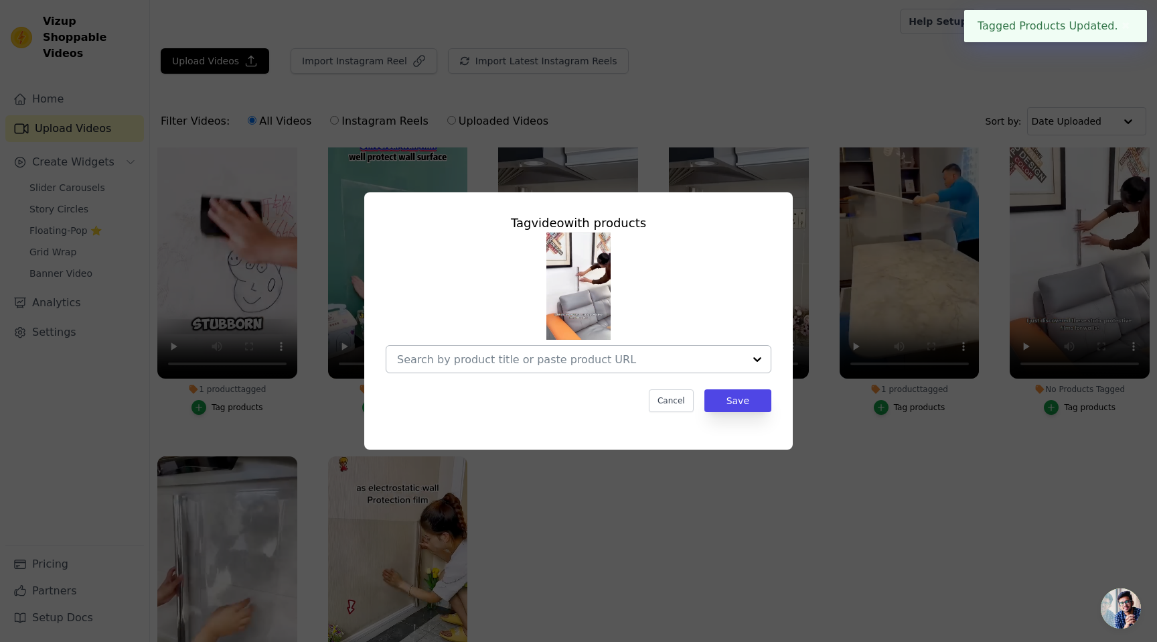
click at [759, 360] on div at bounding box center [757, 359] width 27 height 27
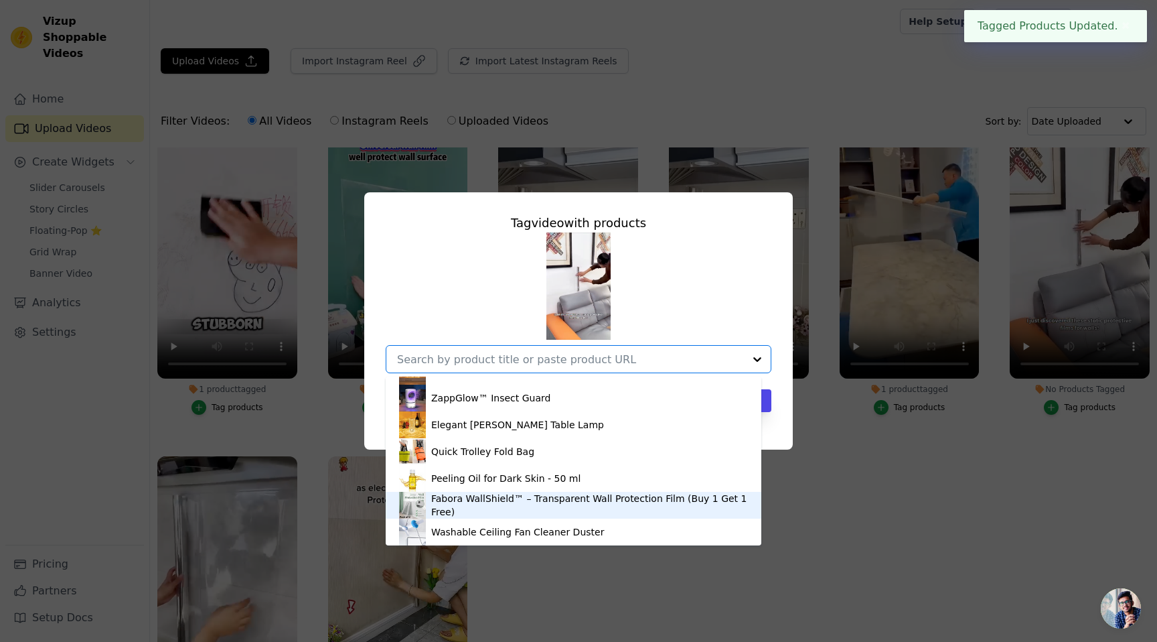
click at [546, 508] on div "Fabora WallShield™ – Transparent Wall Protection Film (Buy 1 Get 1 Free)" at bounding box center [589, 505] width 317 height 27
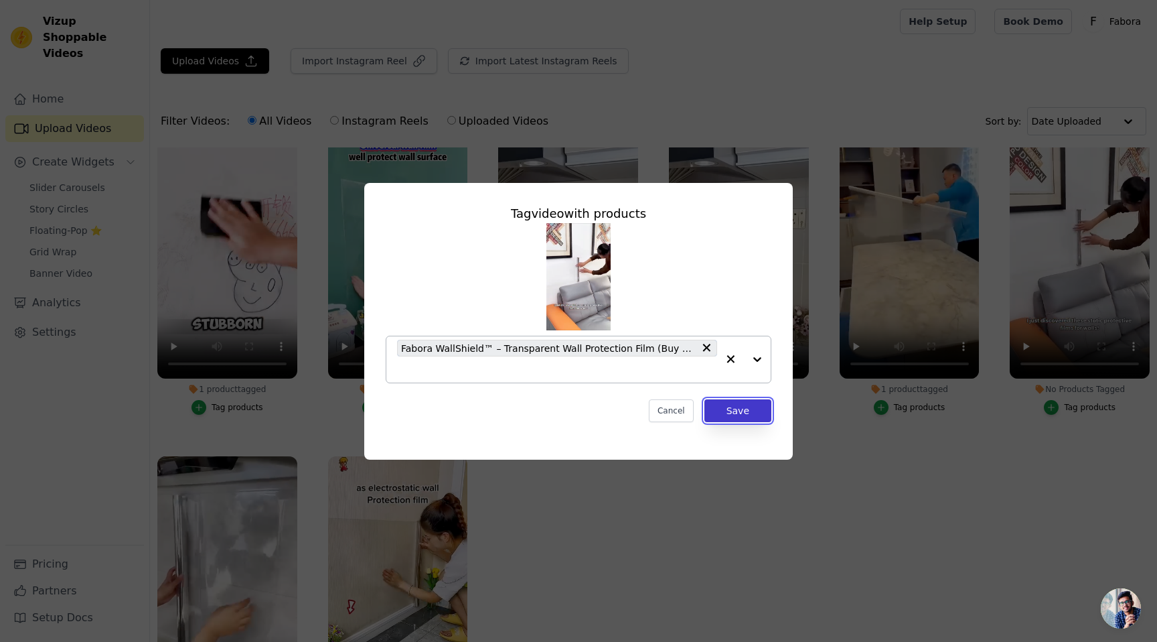
click at [750, 408] on button "Save" at bounding box center [738, 410] width 67 height 23
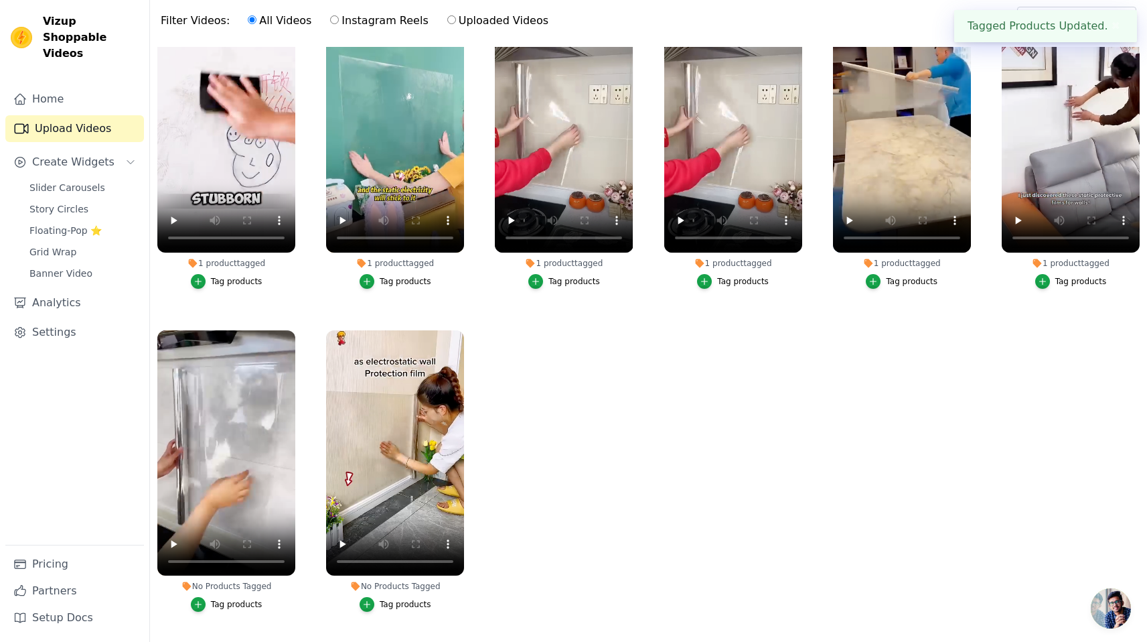
scroll to position [137, 0]
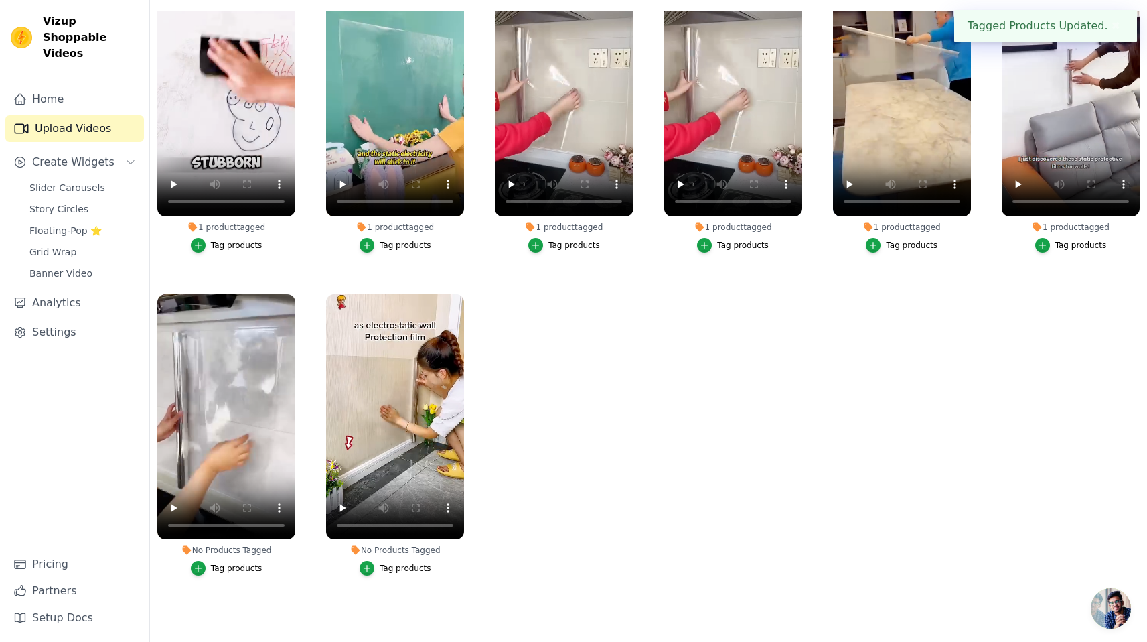
click at [237, 565] on div "Tag products" at bounding box center [237, 568] width 52 height 11
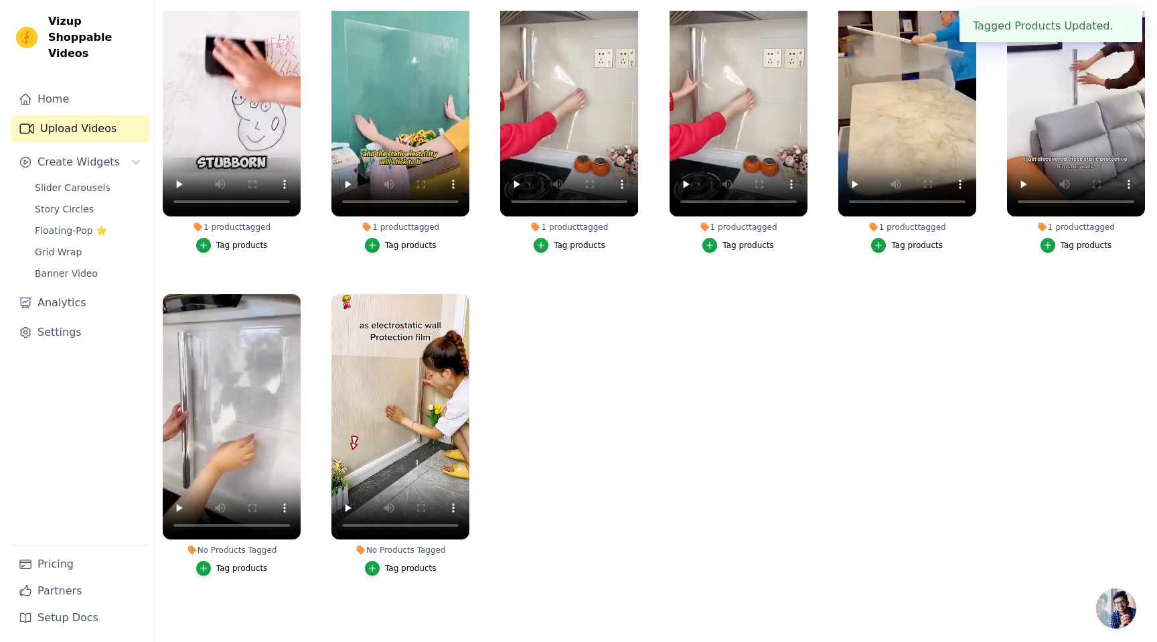
scroll to position [0, 0]
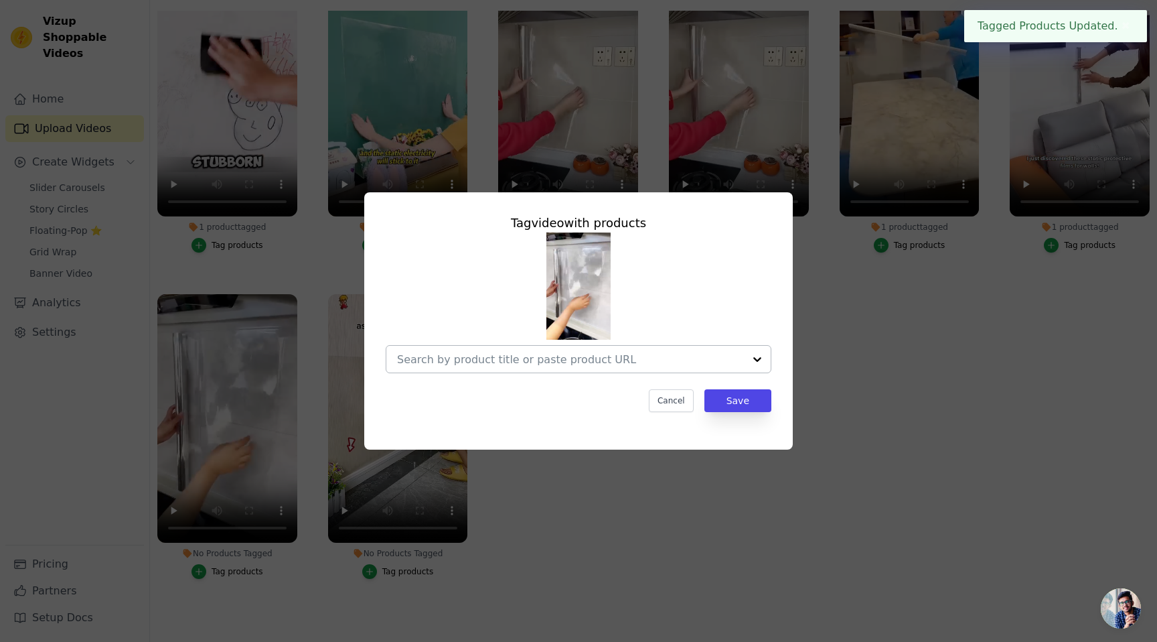
click at [755, 358] on div at bounding box center [757, 359] width 27 height 27
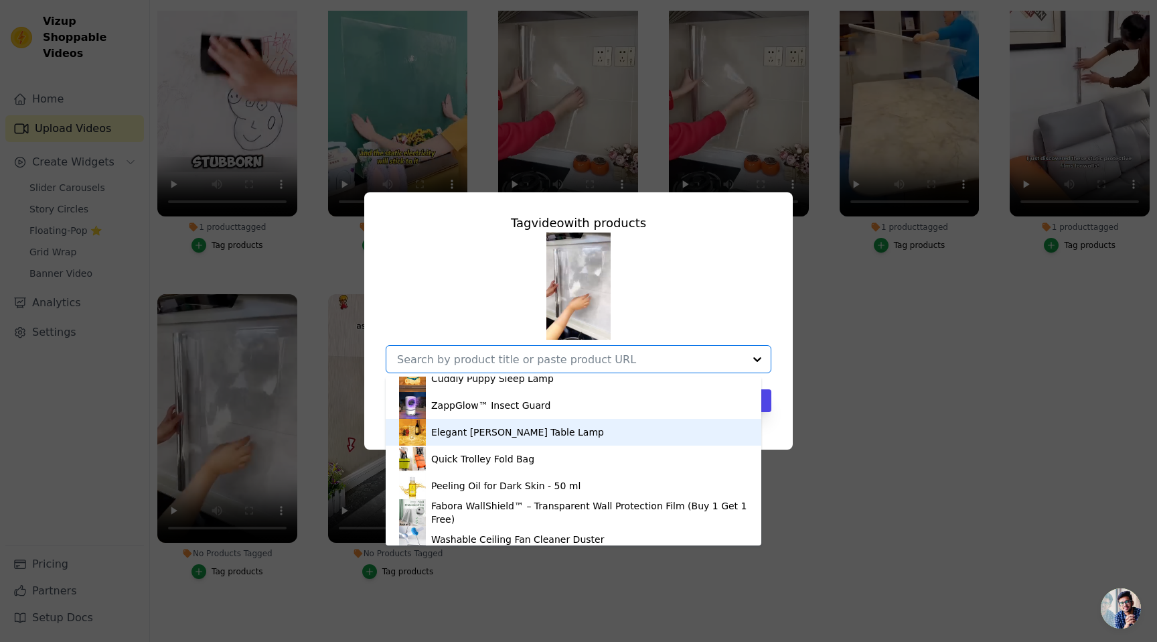
scroll to position [72, 0]
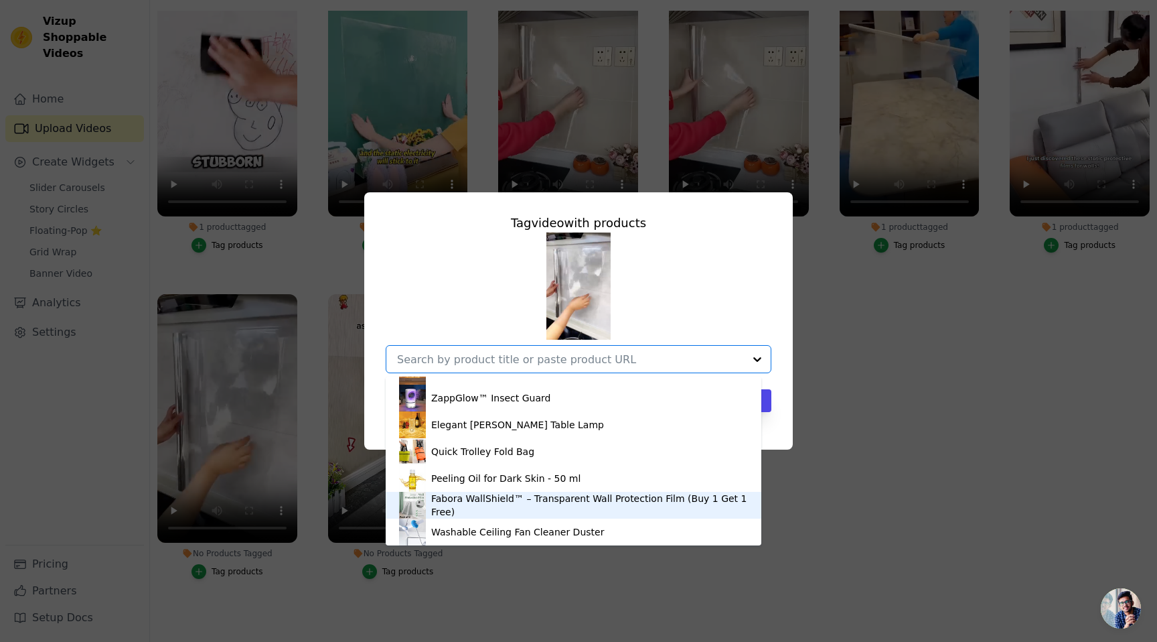
click at [520, 503] on div "Fabora WallShield™ – Transparent Wall Protection Film (Buy 1 Get 1 Free)" at bounding box center [589, 505] width 317 height 27
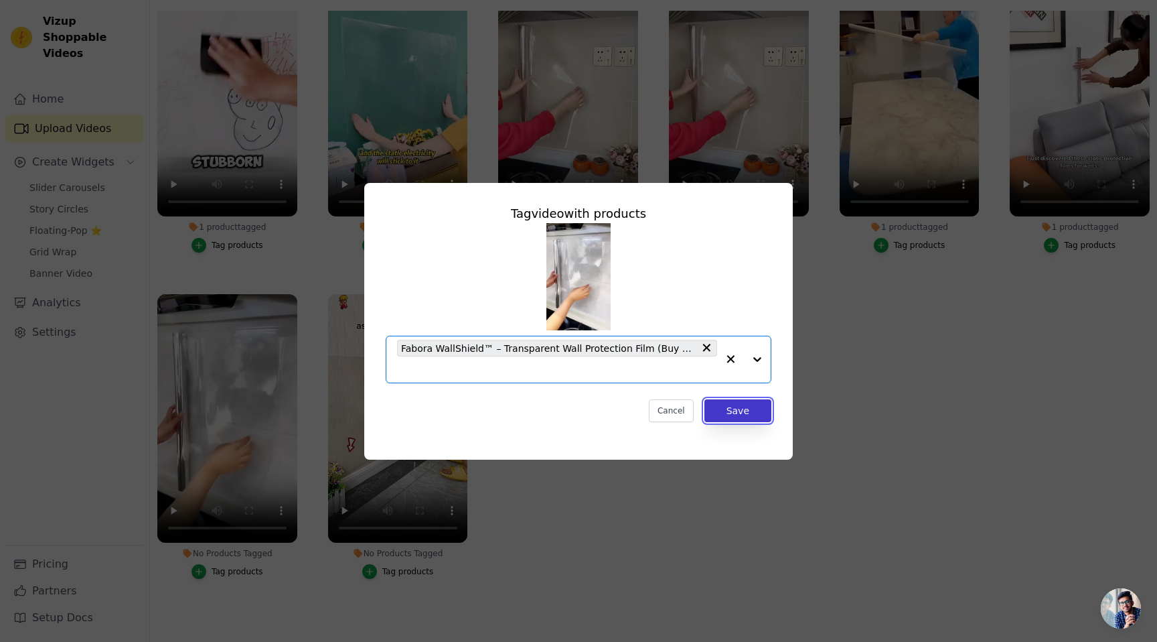
click at [757, 409] on button "Save" at bounding box center [738, 410] width 67 height 23
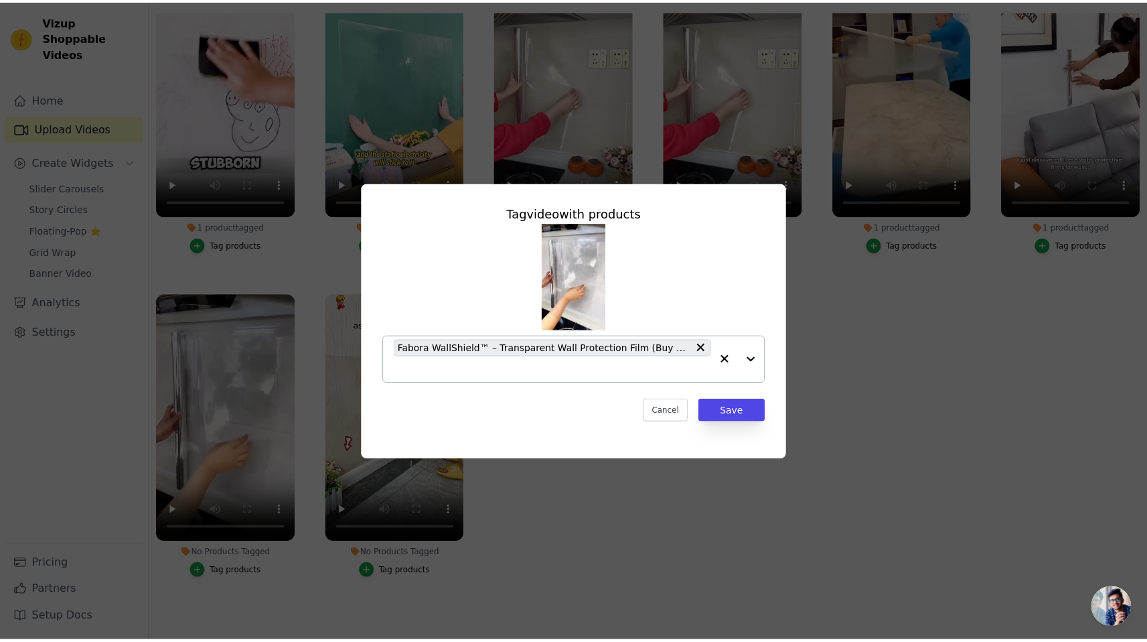
scroll to position [137, 0]
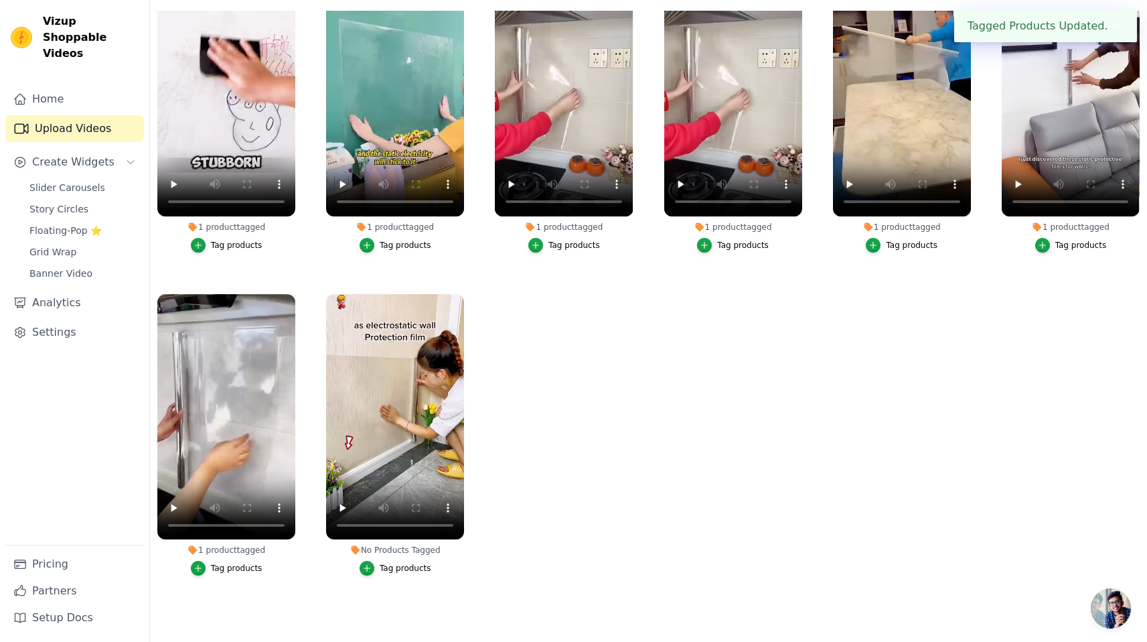
click at [392, 563] on div "Tag products" at bounding box center [406, 568] width 52 height 11
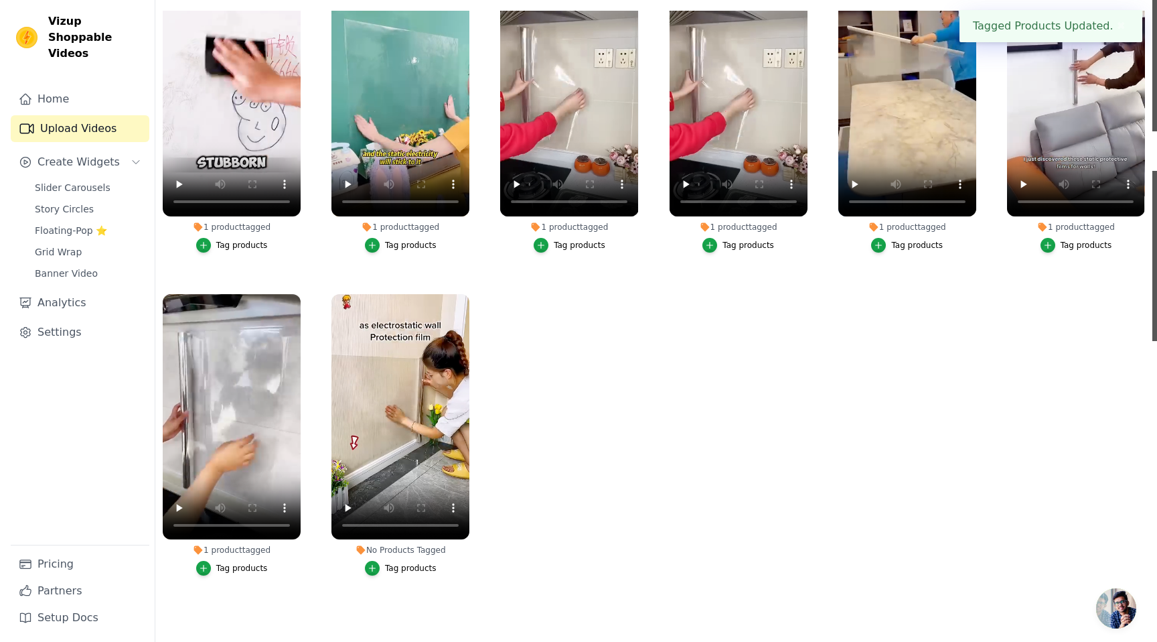
scroll to position [0, 0]
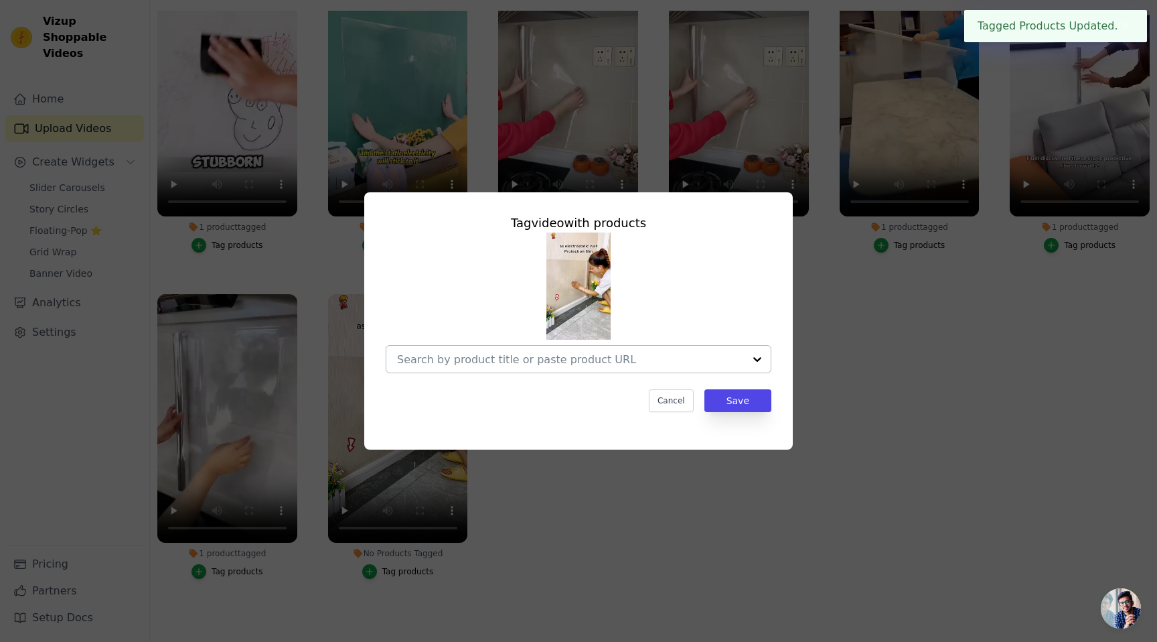
click at [762, 357] on div at bounding box center [757, 359] width 27 height 27
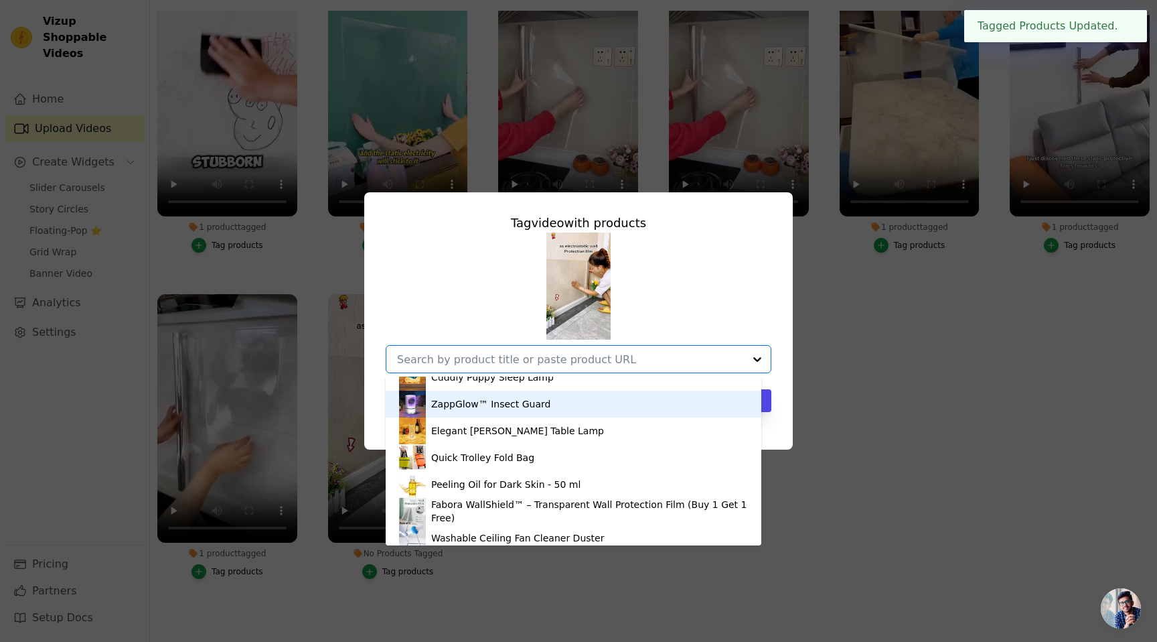
scroll to position [72, 0]
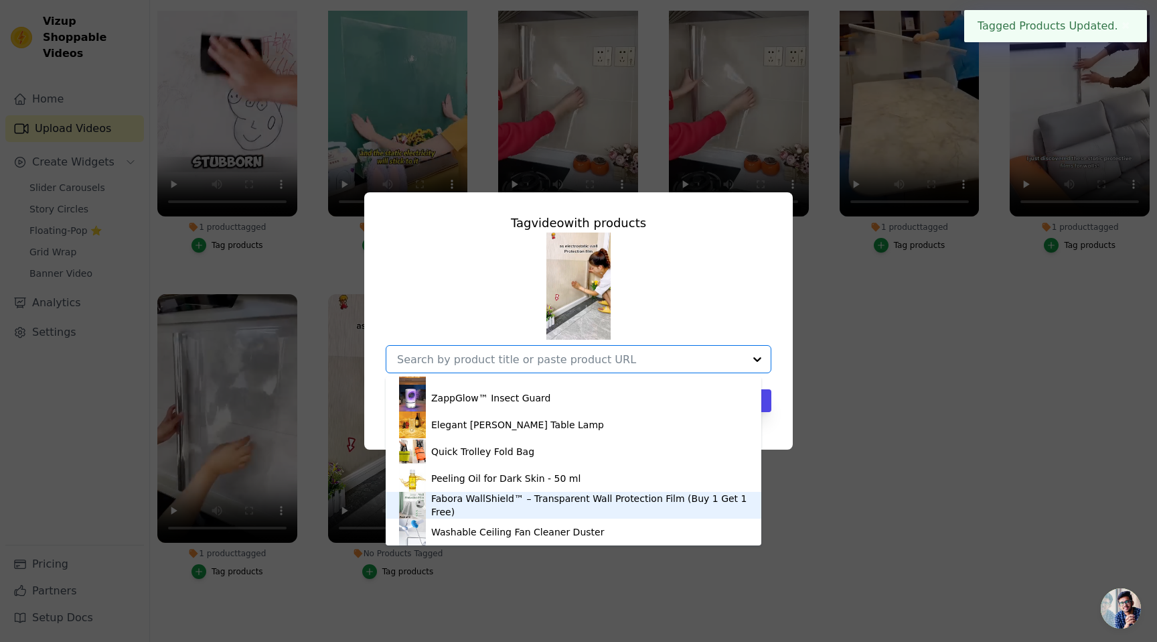
click at [490, 492] on div "Fabora WallShield™ – Transparent Wall Protection Film (Buy 1 Get 1 Free)" at bounding box center [589, 505] width 317 height 27
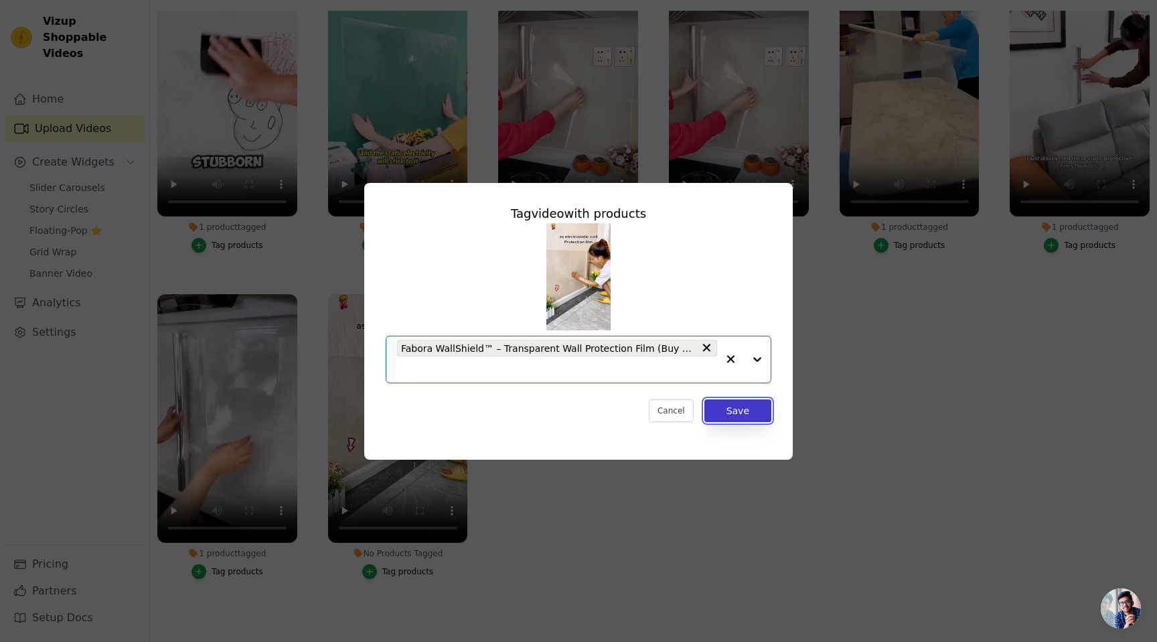
click at [737, 405] on button "Save" at bounding box center [738, 410] width 67 height 23
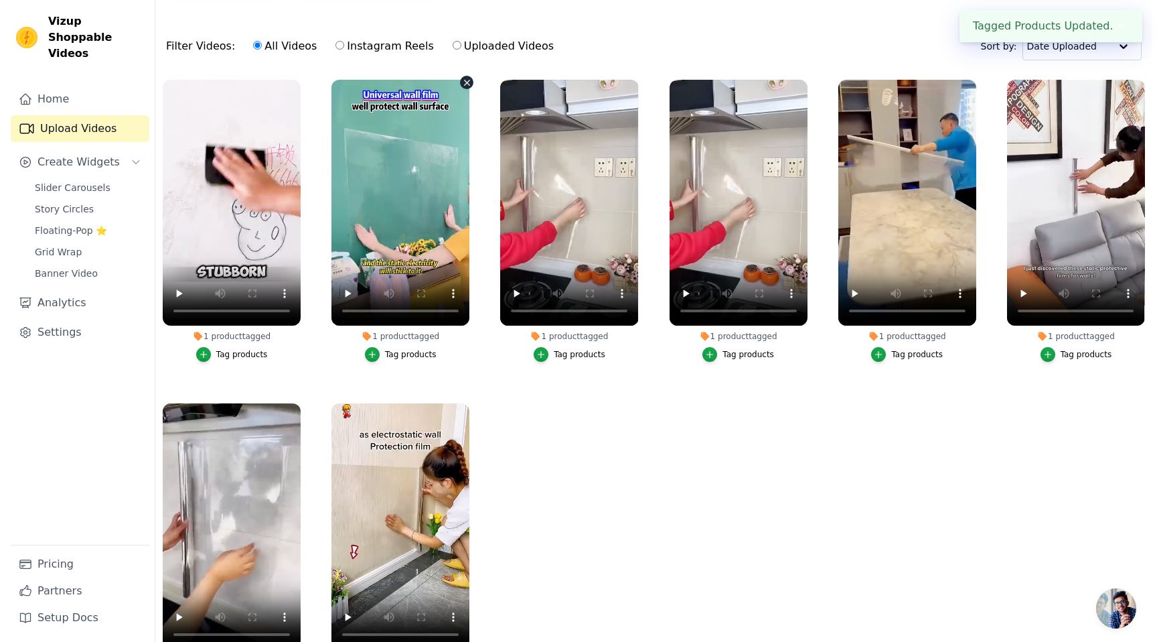
scroll to position [0, 0]
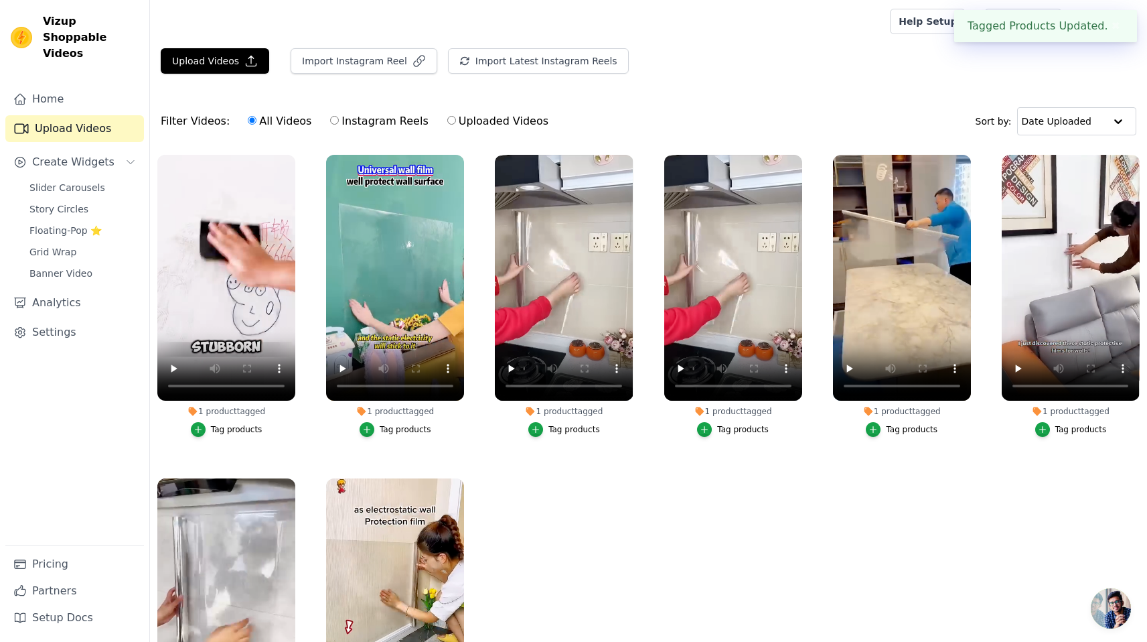
click at [1116, 25] on button "✖" at bounding box center [1115, 26] width 15 height 16
click at [1112, 121] on div at bounding box center [1118, 121] width 27 height 27
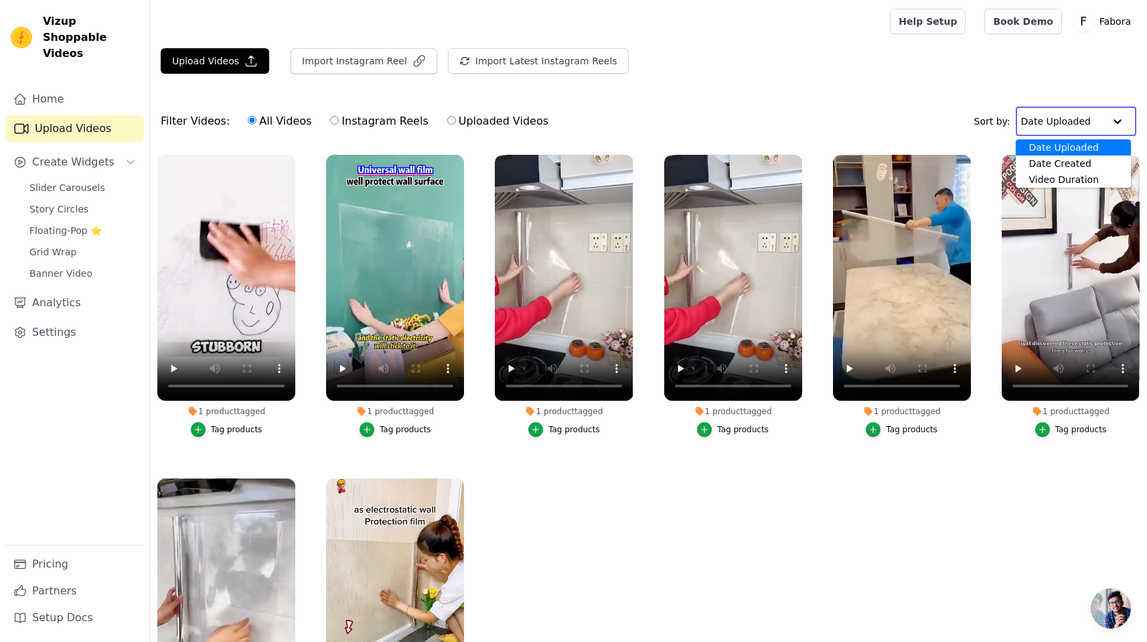
click at [1112, 121] on div at bounding box center [1117, 121] width 27 height 27
click at [764, 91] on div "Upload Videos Import Instagram Reel Import Latest Instagram Reels Import Latest…" at bounding box center [648, 397] width 997 height 698
click at [74, 181] on span "Slider Carousels" at bounding box center [67, 187] width 76 height 13
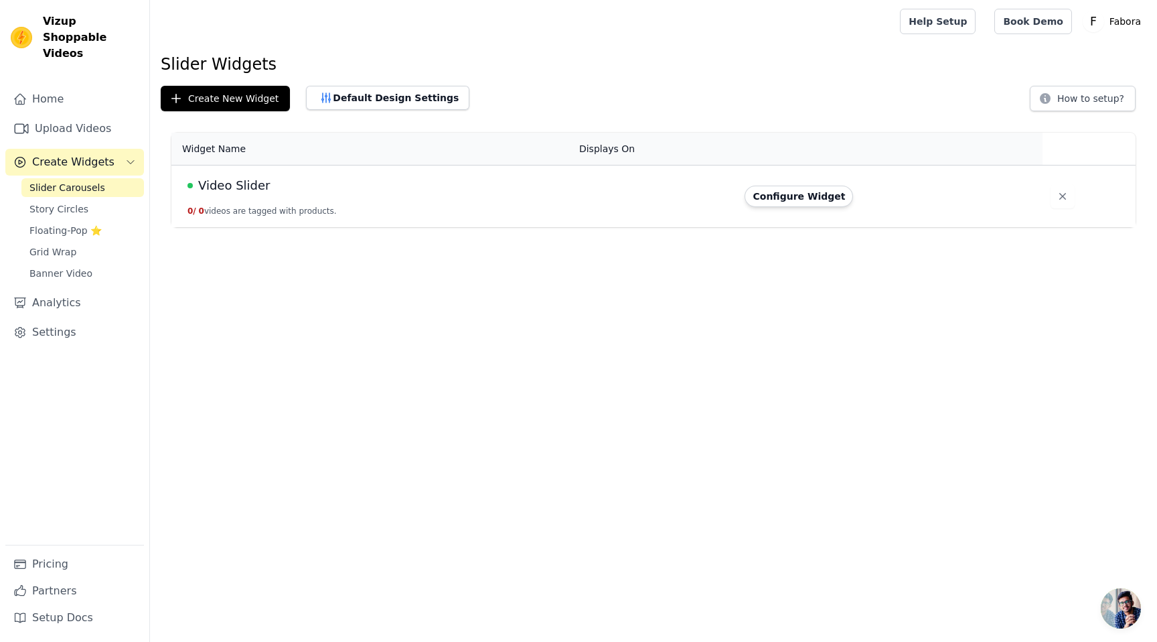
click at [231, 187] on span "Video Slider" at bounding box center [234, 185] width 72 height 19
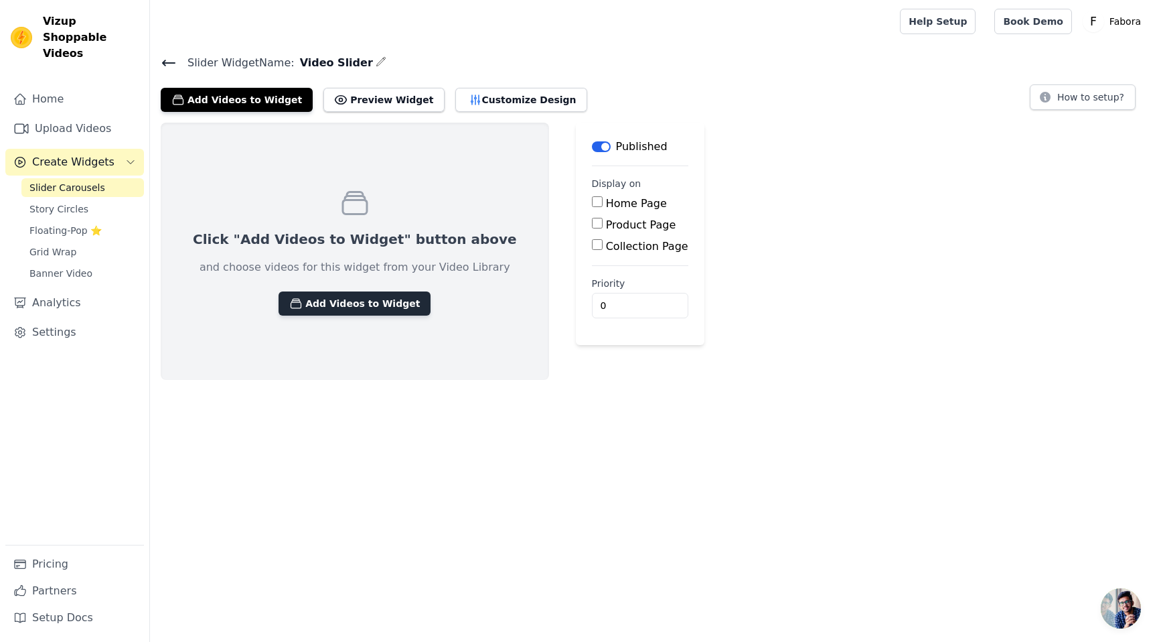
click at [341, 305] on button "Add Videos to Widget" at bounding box center [355, 303] width 152 height 24
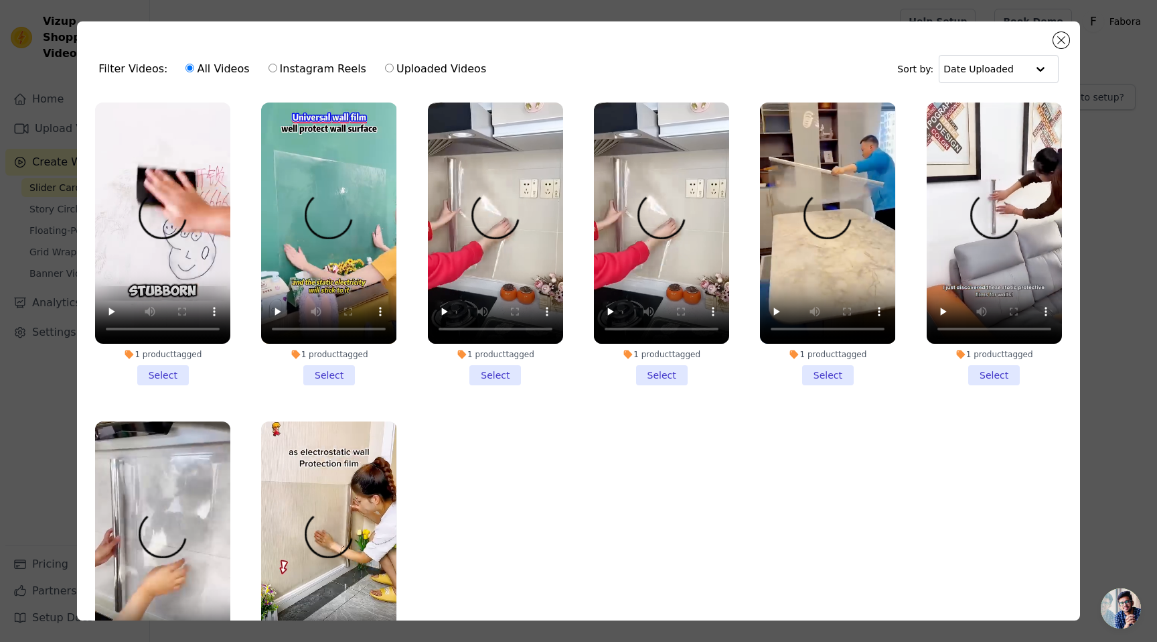
click at [174, 371] on li "1 product tagged Select" at bounding box center [162, 243] width 135 height 283
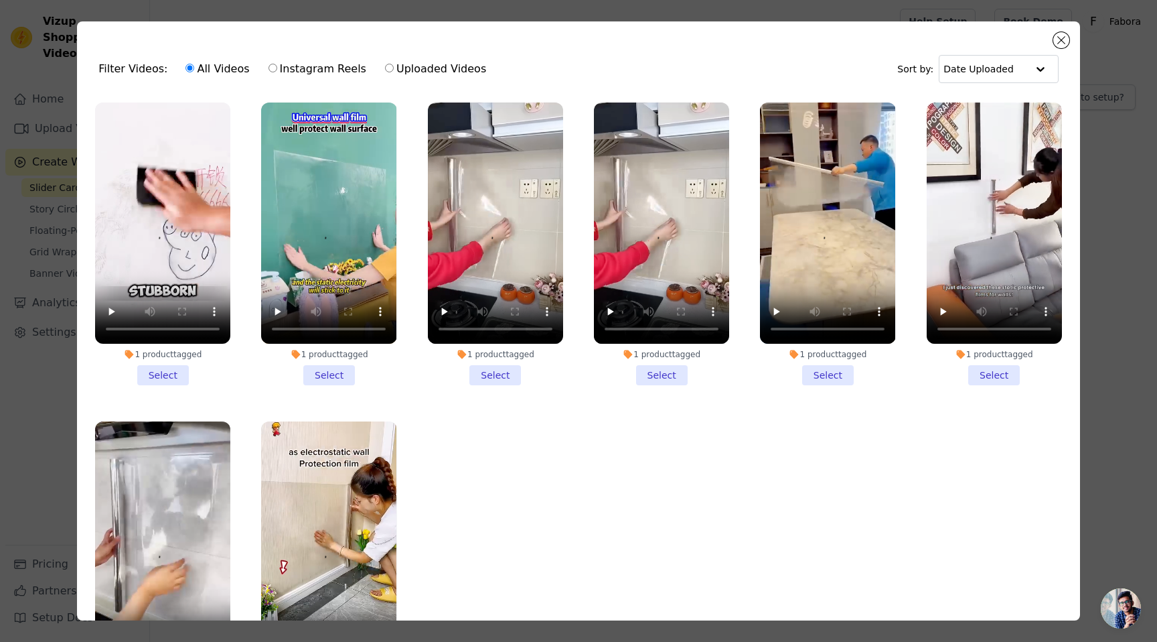
click at [0, 0] on input "1 product tagged Select" at bounding box center [0, 0] width 0 height 0
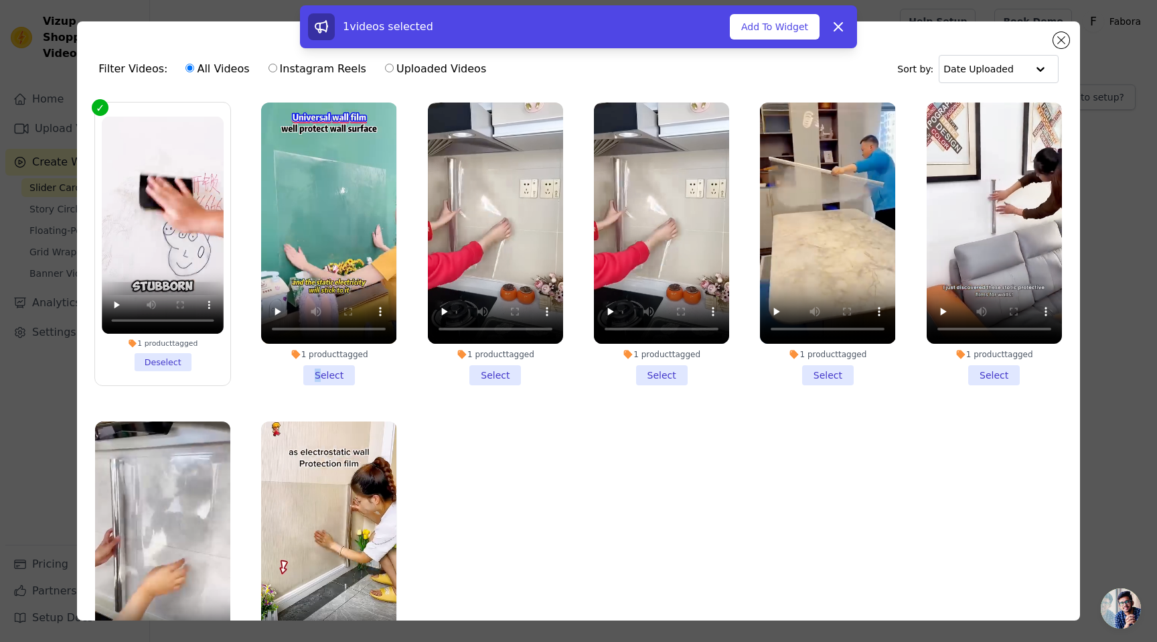
click at [314, 369] on li "1 product tagged Select" at bounding box center [328, 243] width 135 height 283
click at [497, 374] on li "1 product tagged Select" at bounding box center [495, 243] width 135 height 283
click at [0, 0] on input "1 product tagged Select" at bounding box center [0, 0] width 0 height 0
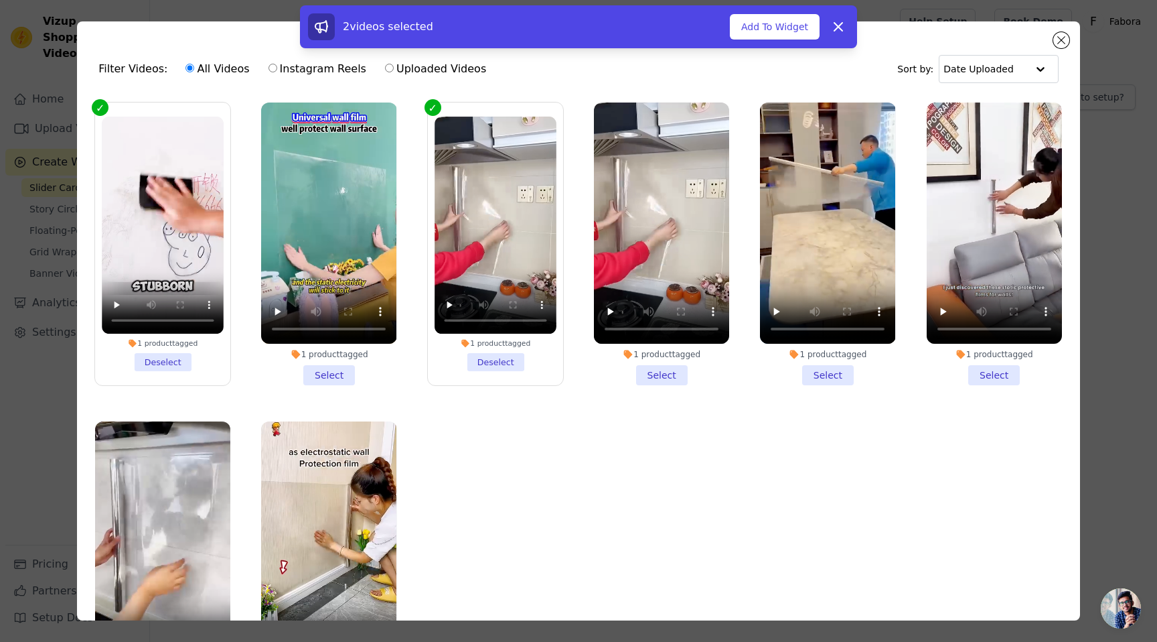
click at [330, 372] on li "1 product tagged Select" at bounding box center [328, 243] width 135 height 283
click at [0, 0] on input "1 product tagged Select" at bounding box center [0, 0] width 0 height 0
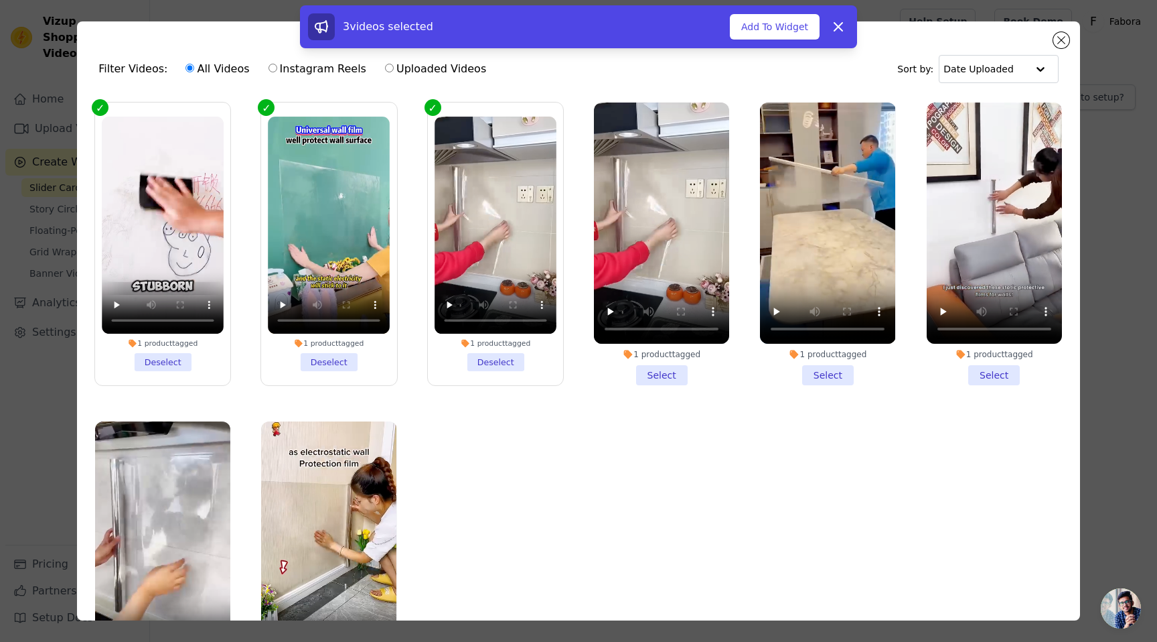
click at [660, 366] on li "1 product tagged Select" at bounding box center [661, 243] width 135 height 283
click at [0, 0] on input "1 product tagged Select" at bounding box center [0, 0] width 0 height 0
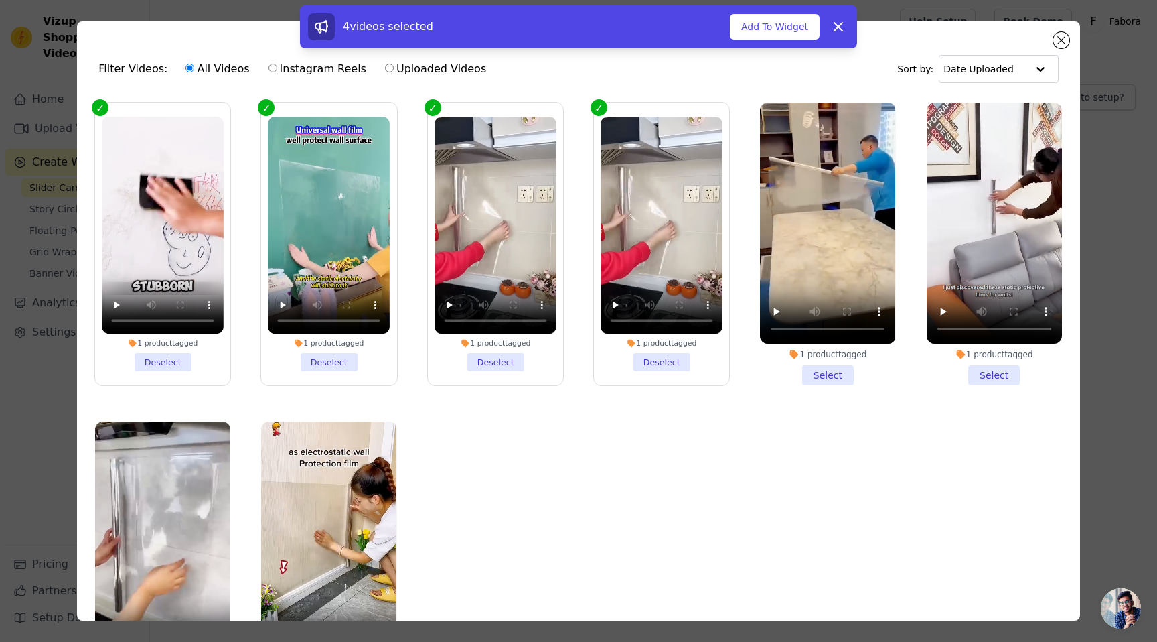
click at [820, 369] on li "1 product tagged Select" at bounding box center [827, 243] width 135 height 283
click at [0, 0] on input "1 product tagged Select" at bounding box center [0, 0] width 0 height 0
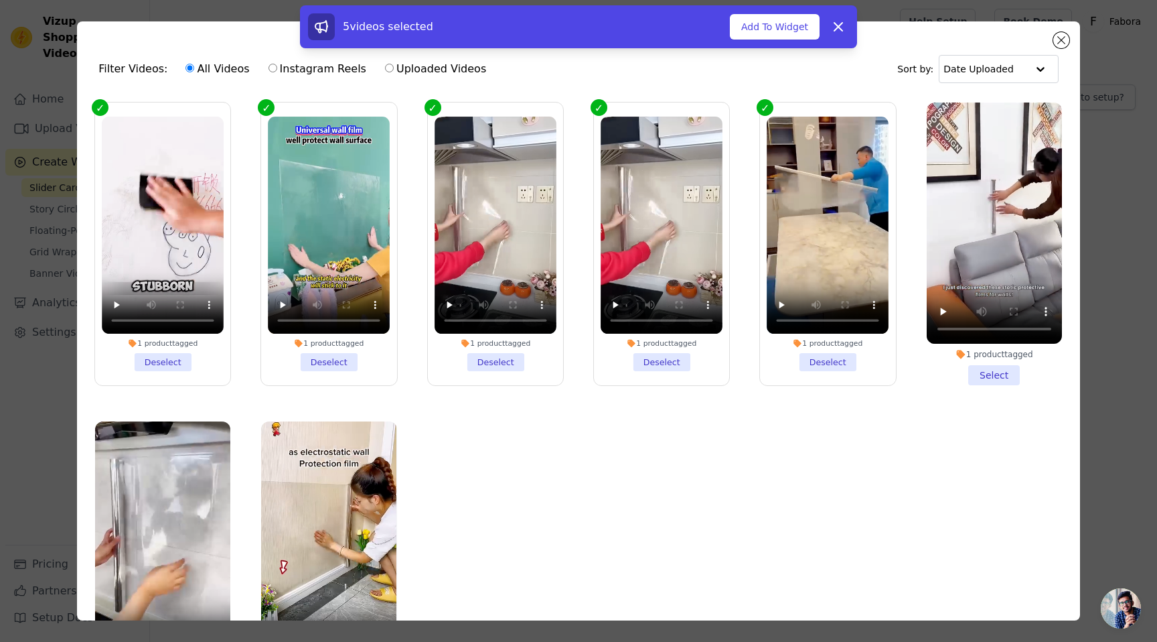
click at [967, 368] on li "1 product tagged Select" at bounding box center [994, 243] width 135 height 283
click at [0, 0] on input "1 product tagged Select" at bounding box center [0, 0] width 0 height 0
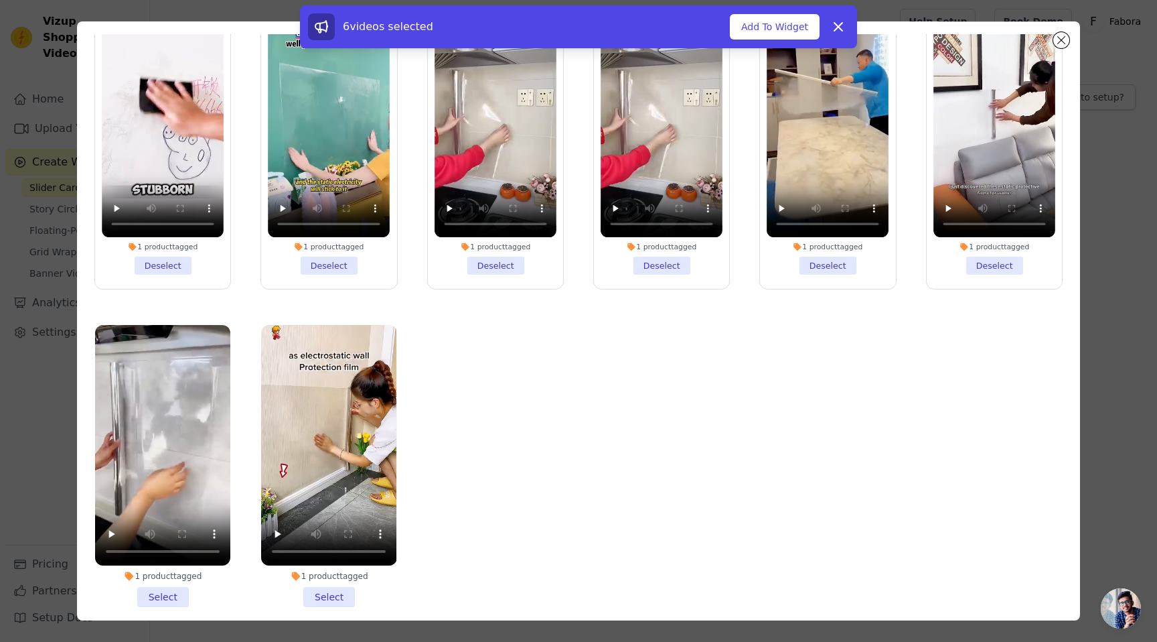
scroll to position [117, 0]
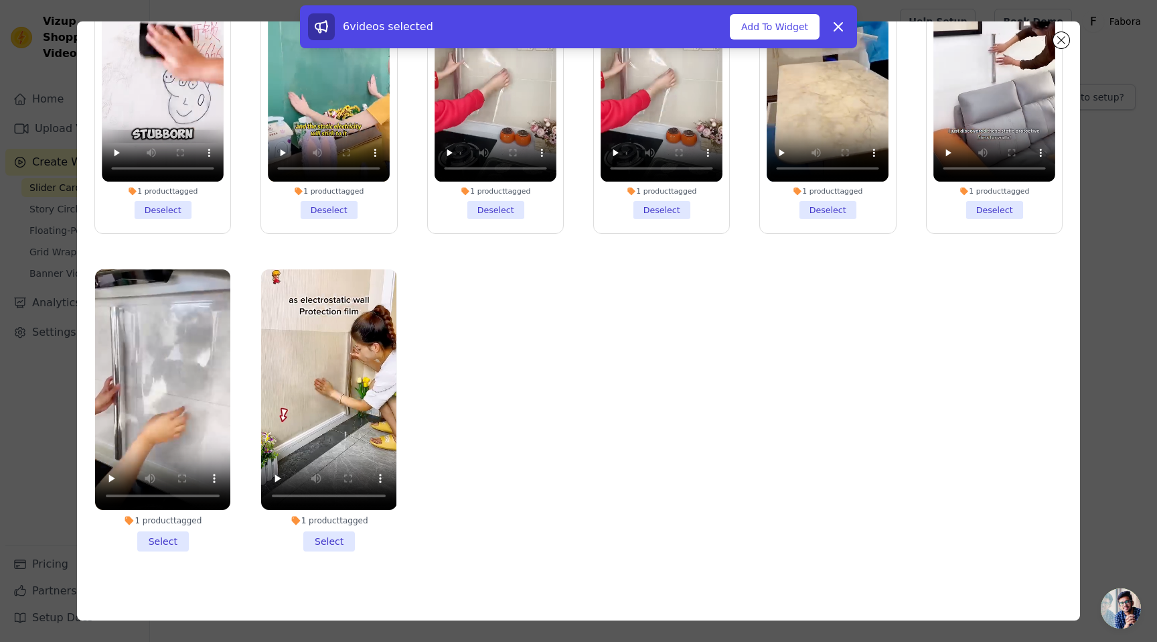
click at [317, 531] on li "1 product tagged Select" at bounding box center [328, 410] width 135 height 283
click at [0, 0] on input "1 product tagged Select" at bounding box center [0, 0] width 0 height 0
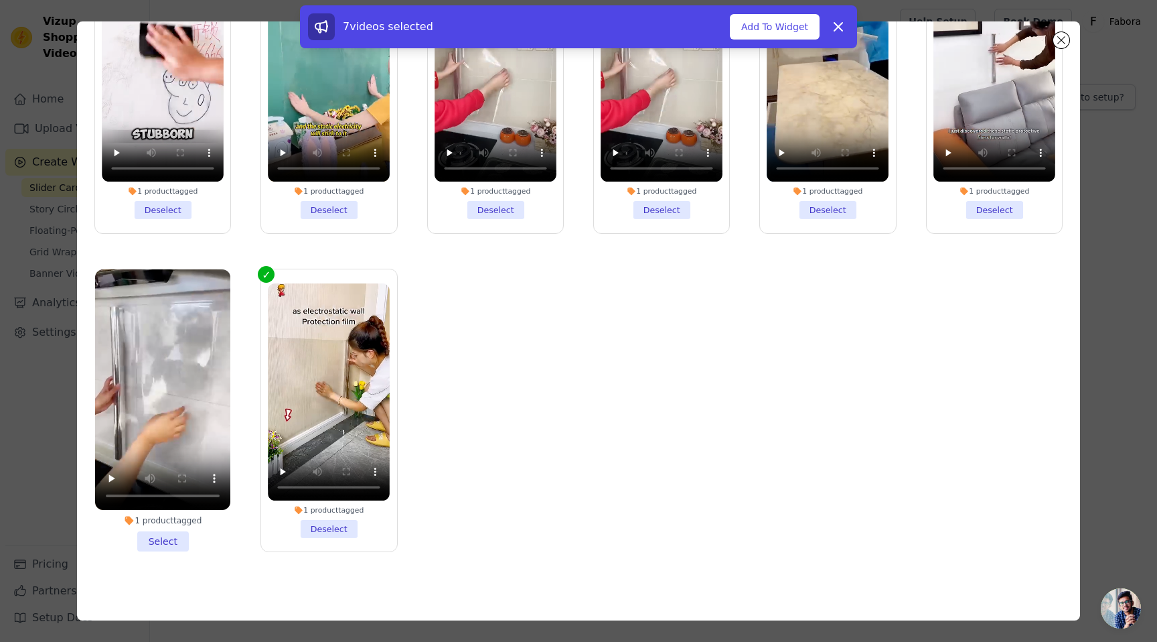
click at [158, 527] on li "1 product tagged Select" at bounding box center [162, 410] width 135 height 283
click at [0, 0] on input "1 product tagged Select" at bounding box center [0, 0] width 0 height 0
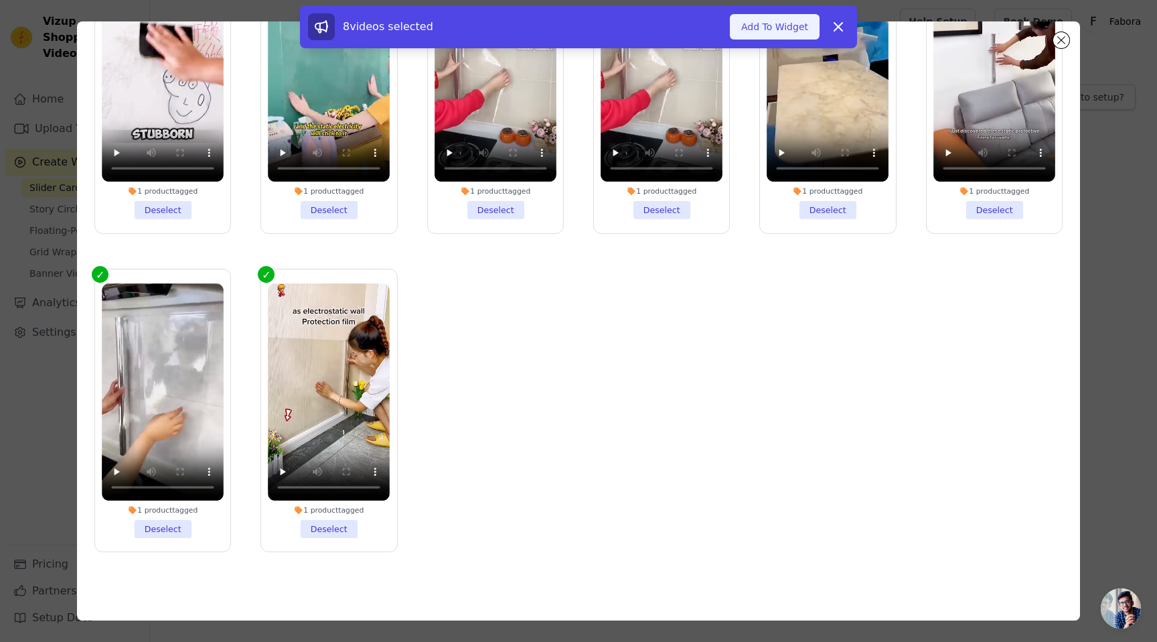
click at [755, 30] on button "Add To Widget" at bounding box center [775, 26] width 90 height 25
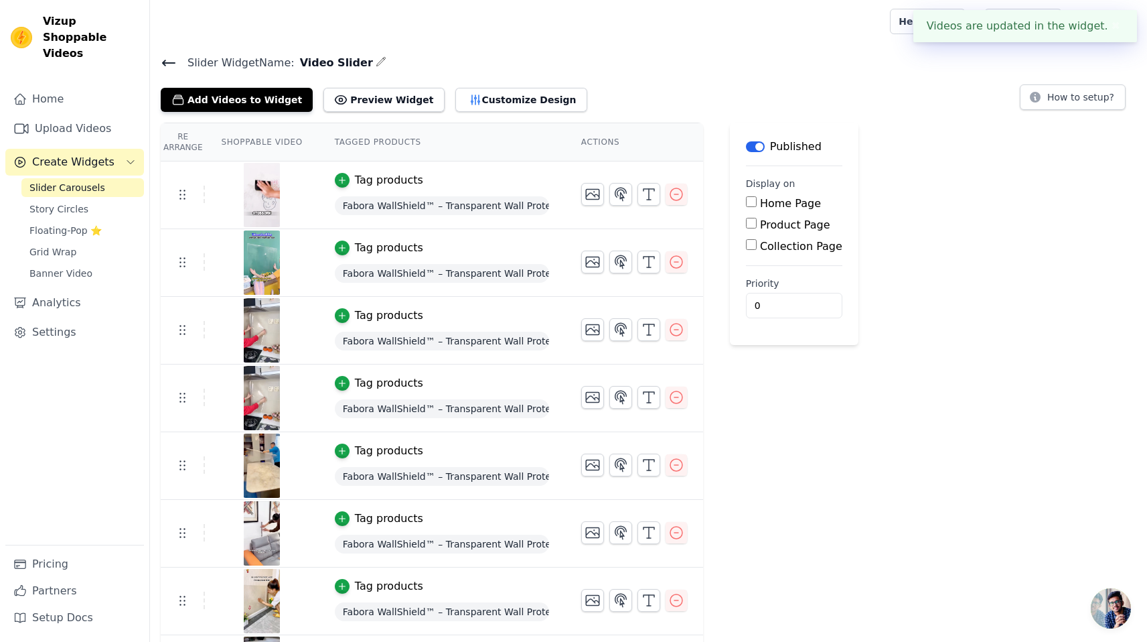
click at [753, 223] on input "Product Page" at bounding box center [751, 223] width 11 height 11
checkbox input "true"
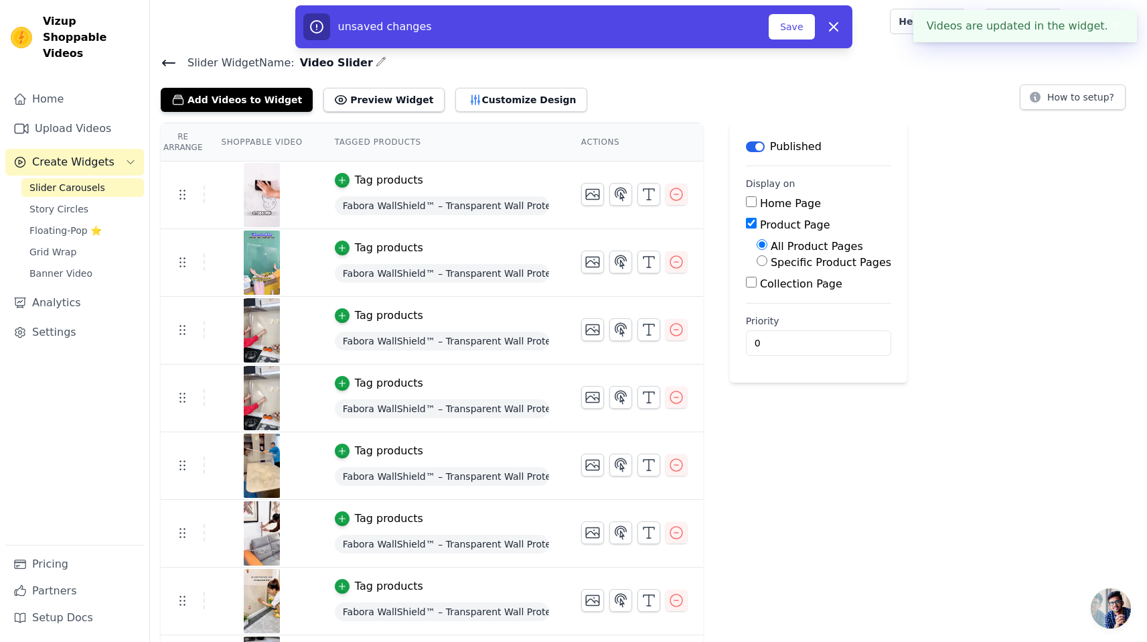
click at [765, 256] on input "Specific Product Pages" at bounding box center [762, 260] width 11 height 11
radio input "true"
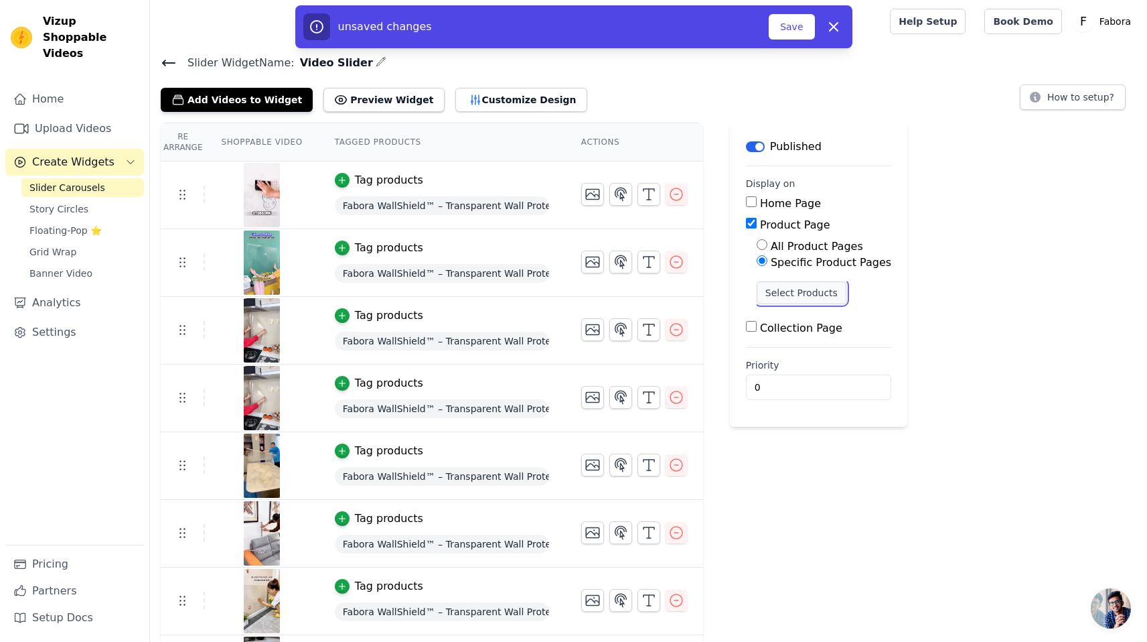
click at [787, 297] on button "Select Products" at bounding box center [802, 292] width 90 height 23
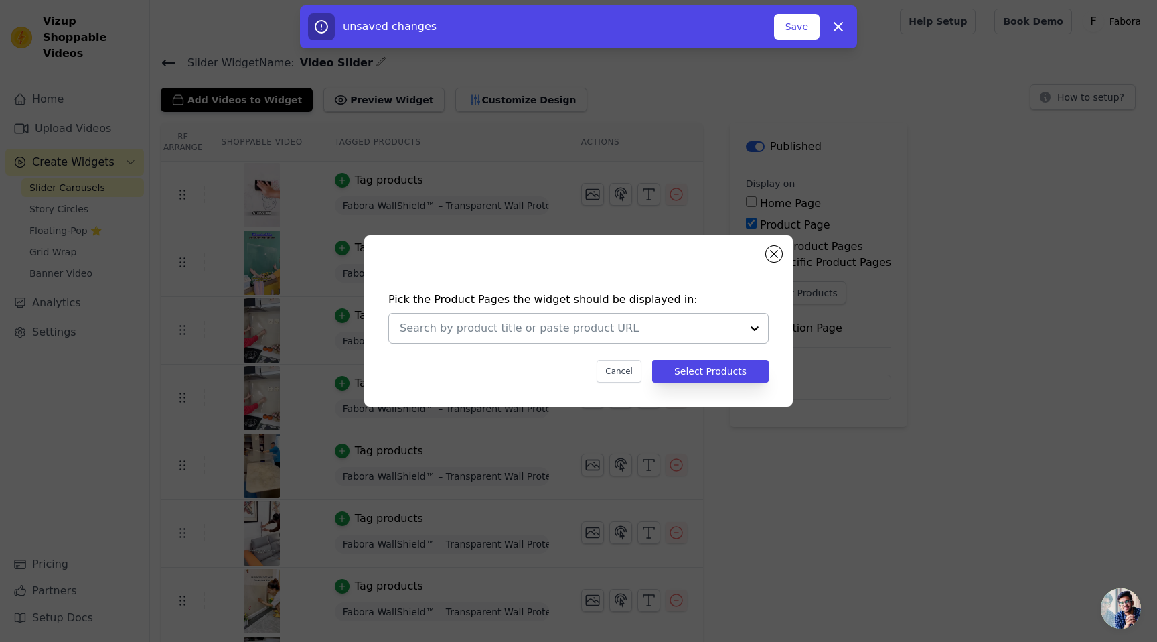
click at [751, 329] on div at bounding box center [754, 327] width 27 height 29
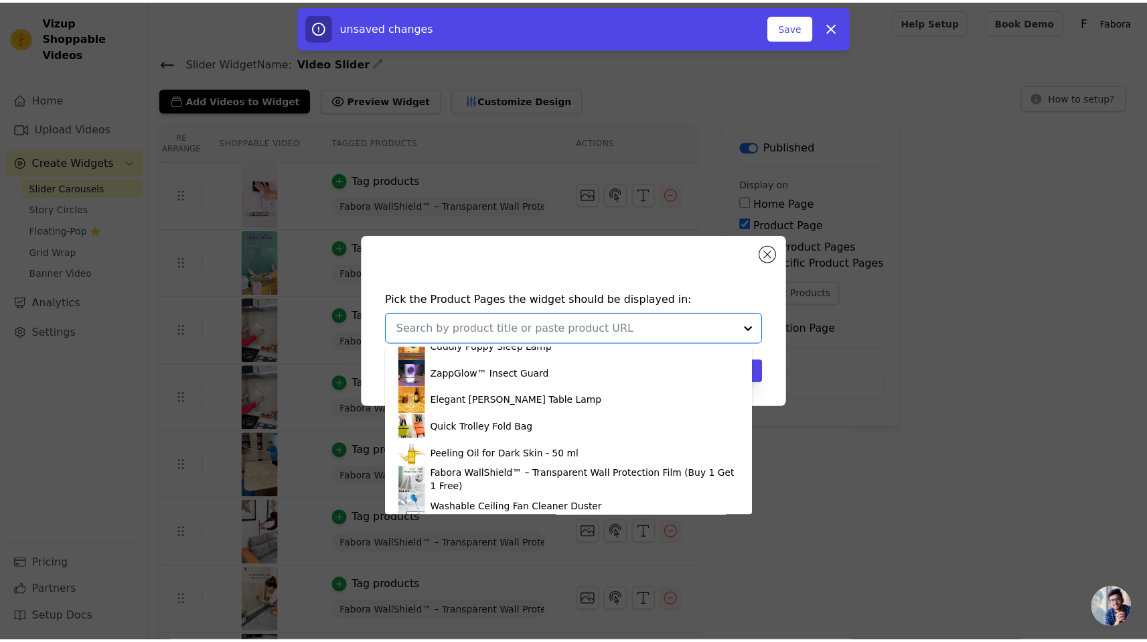
scroll to position [76, 0]
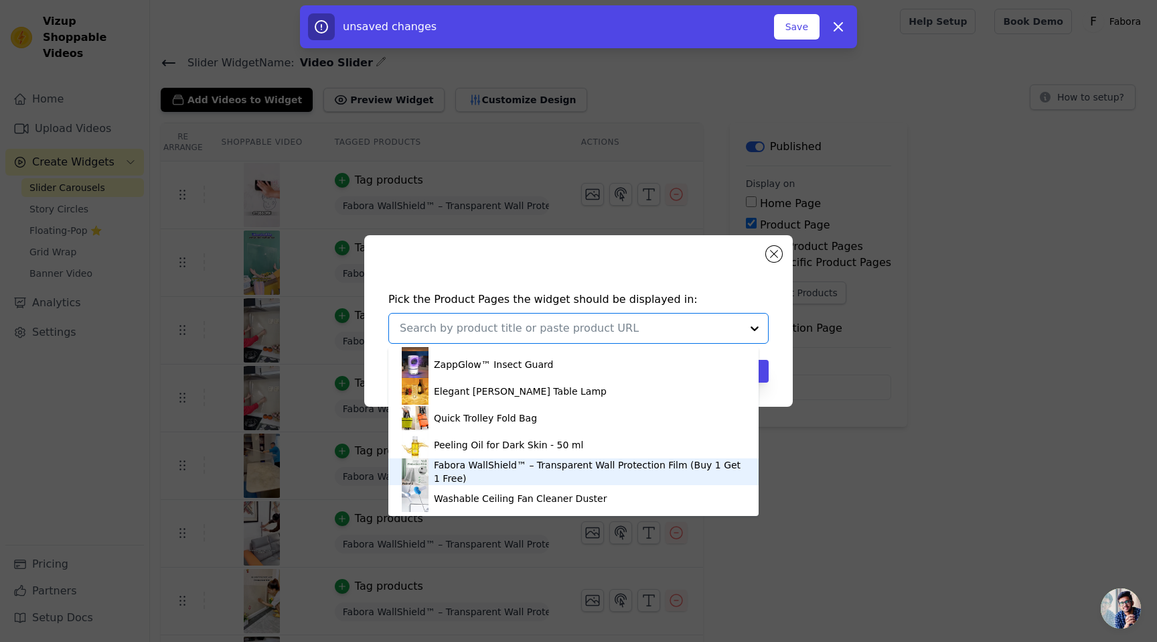
click at [551, 476] on div "Fabora WallShield™ – Transparent Wall Protection Film (Buy 1 Get 1 Free)" at bounding box center [589, 471] width 311 height 27
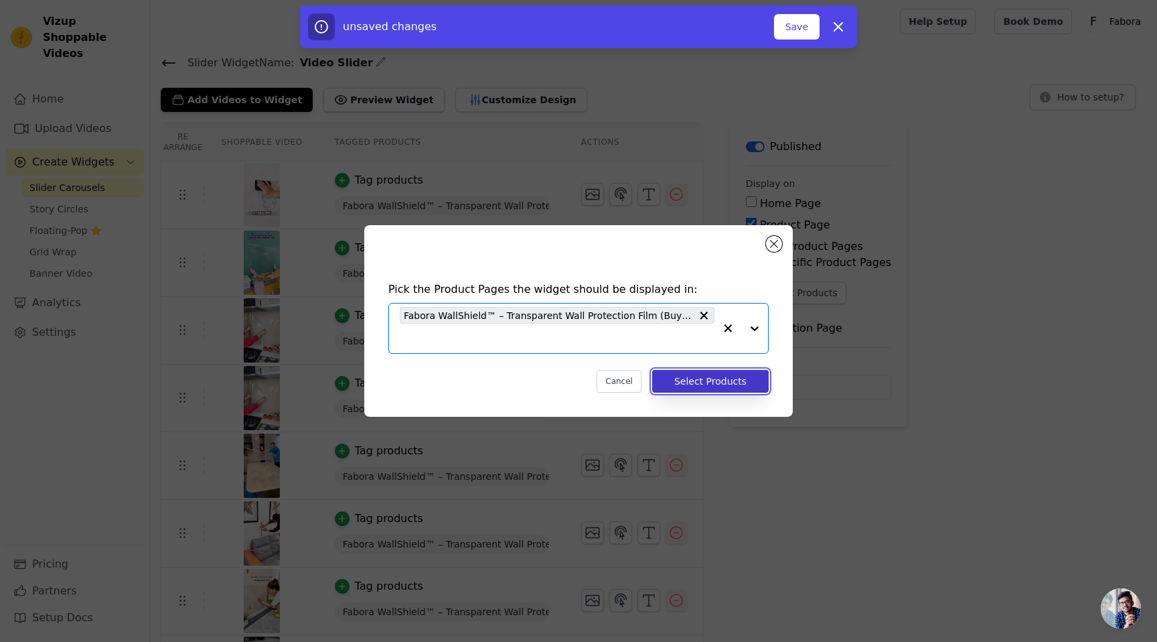
click at [697, 382] on button "Select Products" at bounding box center [710, 381] width 117 height 23
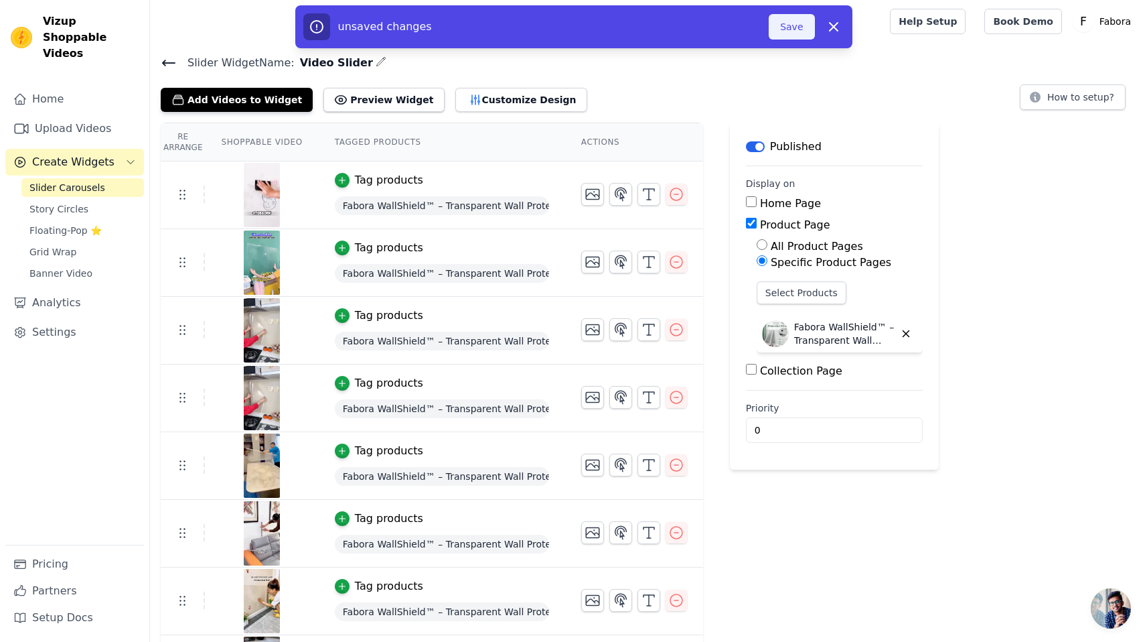
click at [787, 32] on button "Save" at bounding box center [792, 26] width 46 height 25
click at [786, 30] on button "Save" at bounding box center [792, 26] width 46 height 25
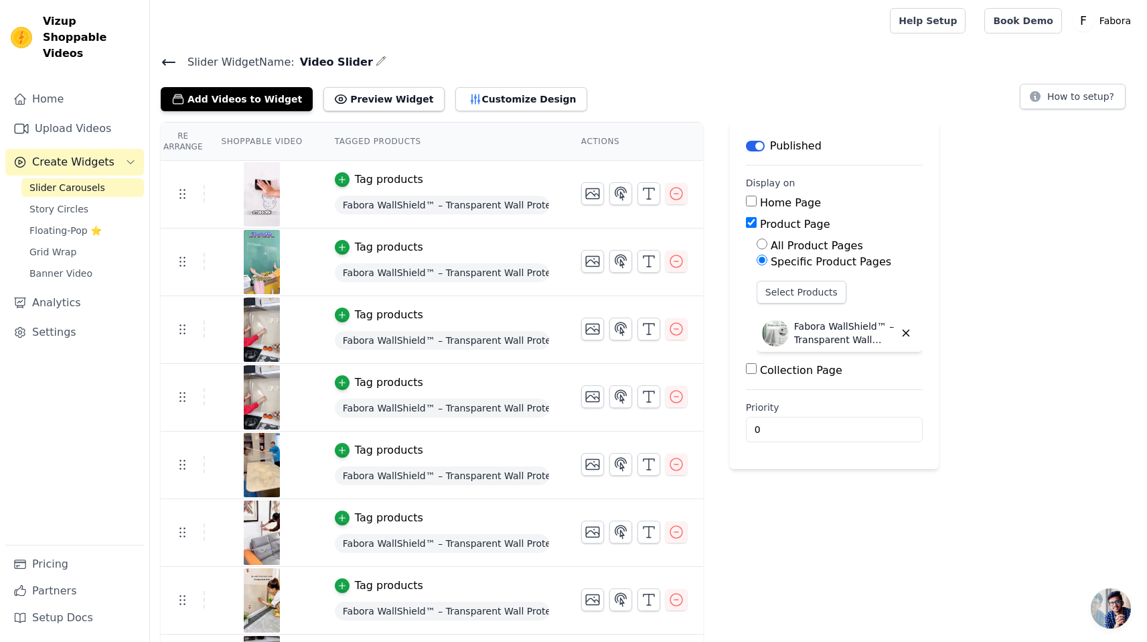
scroll to position [0, 0]
click at [77, 181] on span "Slider Carousels" at bounding box center [67, 187] width 76 height 13
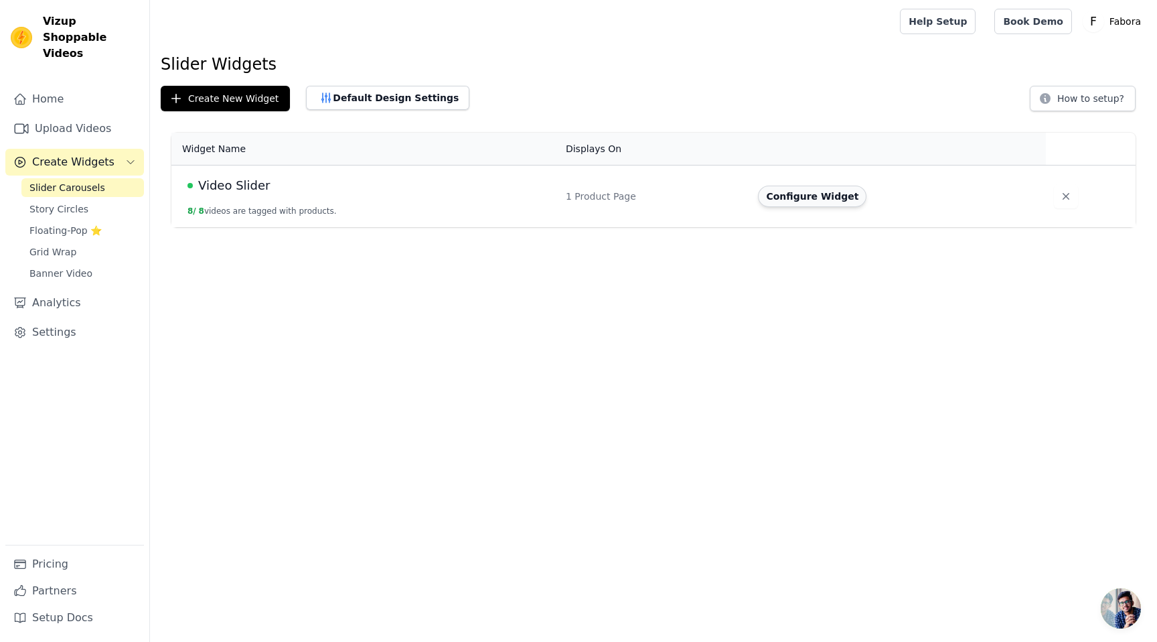
click at [820, 199] on button "Configure Widget" at bounding box center [812, 196] width 109 height 21
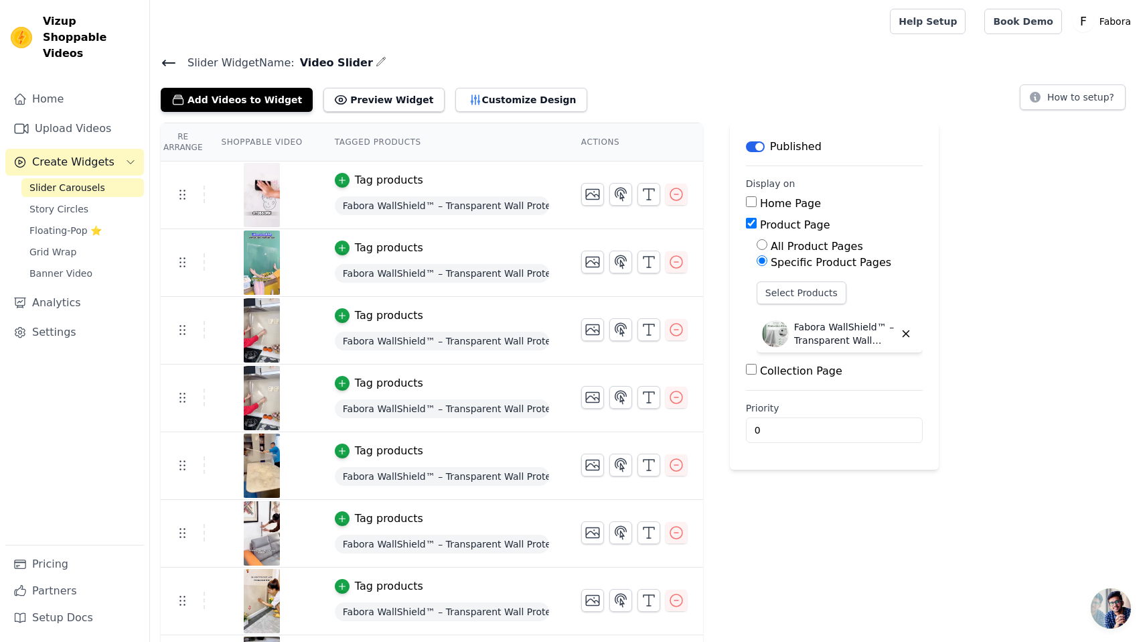
click at [104, 178] on link "Slider Carousels" at bounding box center [82, 187] width 123 height 19
